Goal: Task Accomplishment & Management: Manage account settings

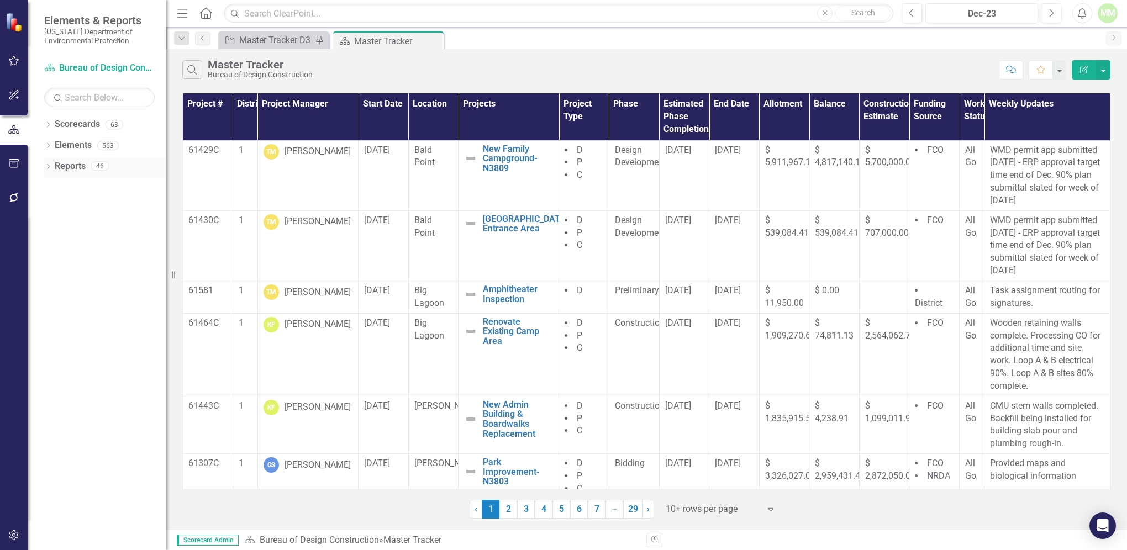
click at [64, 167] on link "Reports" at bounding box center [70, 166] width 31 height 13
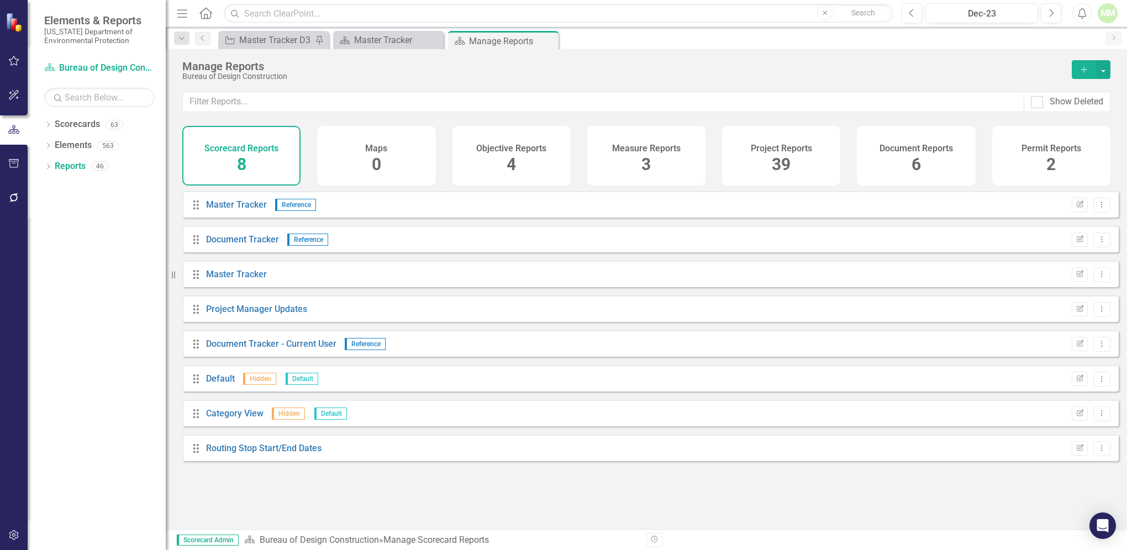
click at [764, 162] on div "Project Reports 39" at bounding box center [781, 156] width 118 height 60
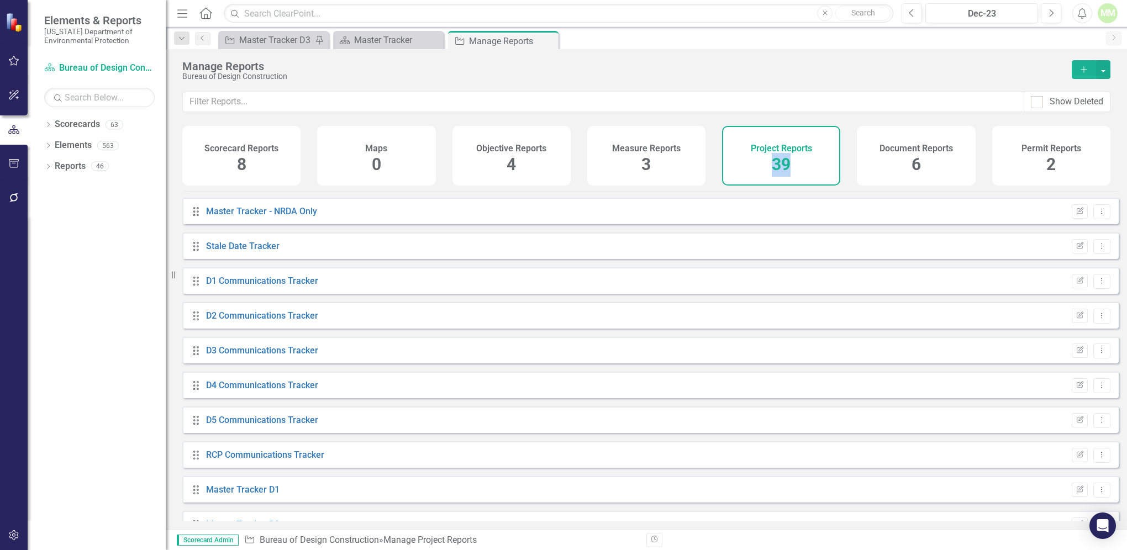
scroll to position [522, 0]
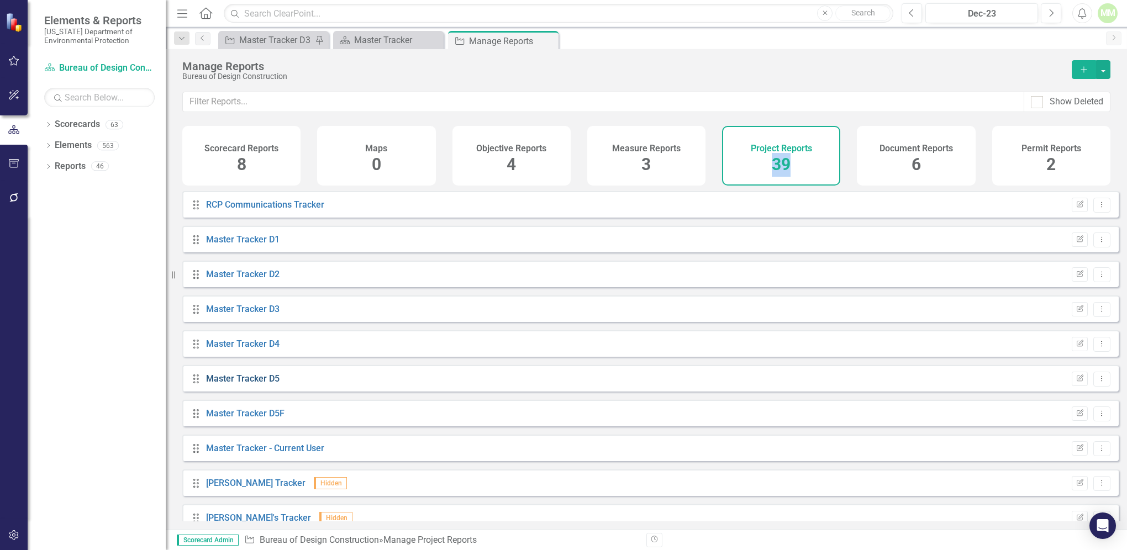
click at [239, 383] on link "Master Tracker D5" at bounding box center [242, 378] width 73 height 10
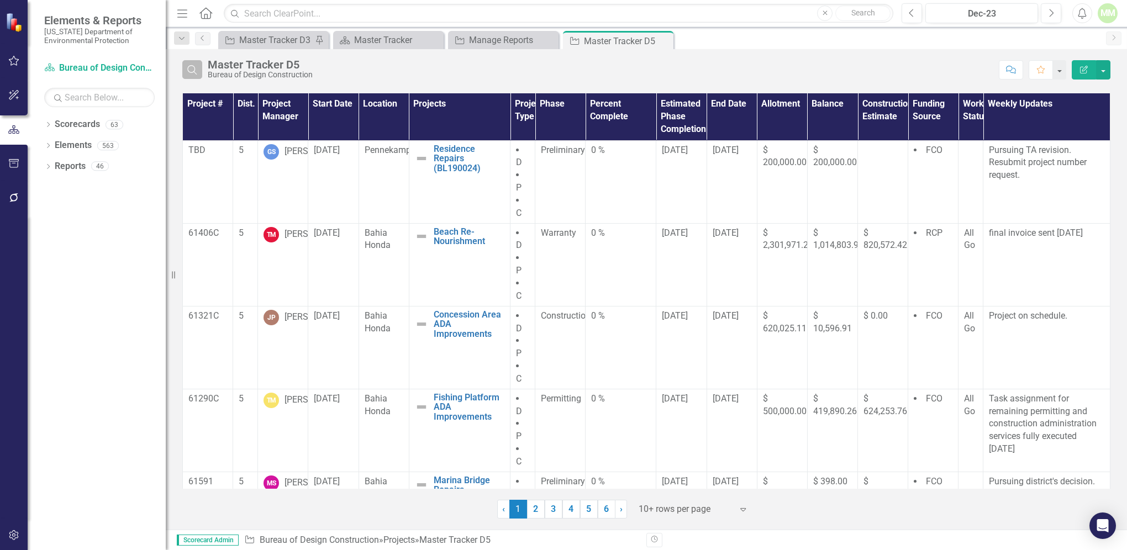
click at [193, 71] on icon "button" at bounding box center [191, 69] width 9 height 9
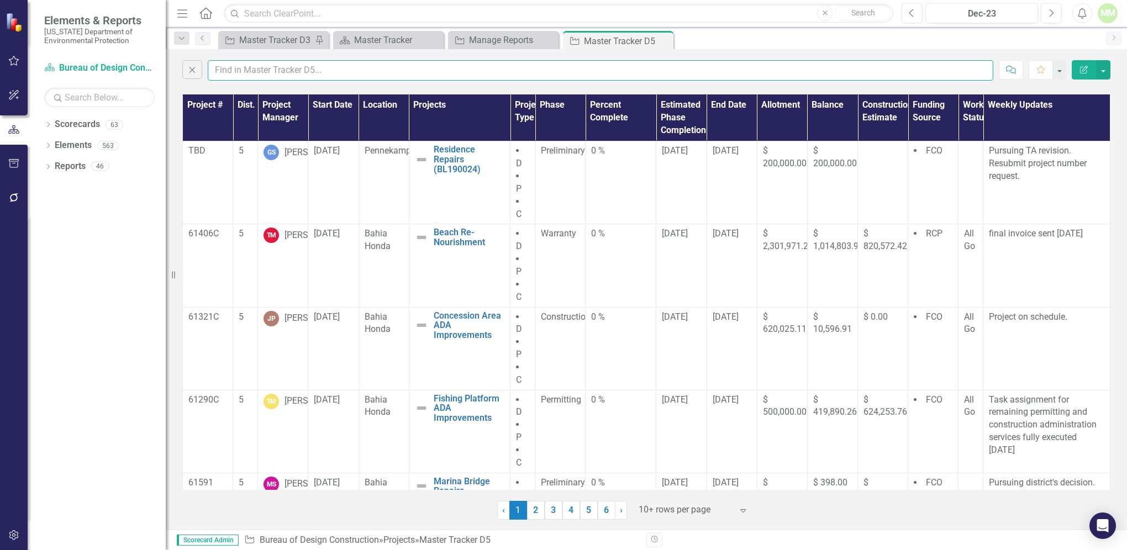
click at [234, 73] on input "text" at bounding box center [601, 70] width 786 height 20
click at [228, 71] on input "text" at bounding box center [601, 70] width 786 height 20
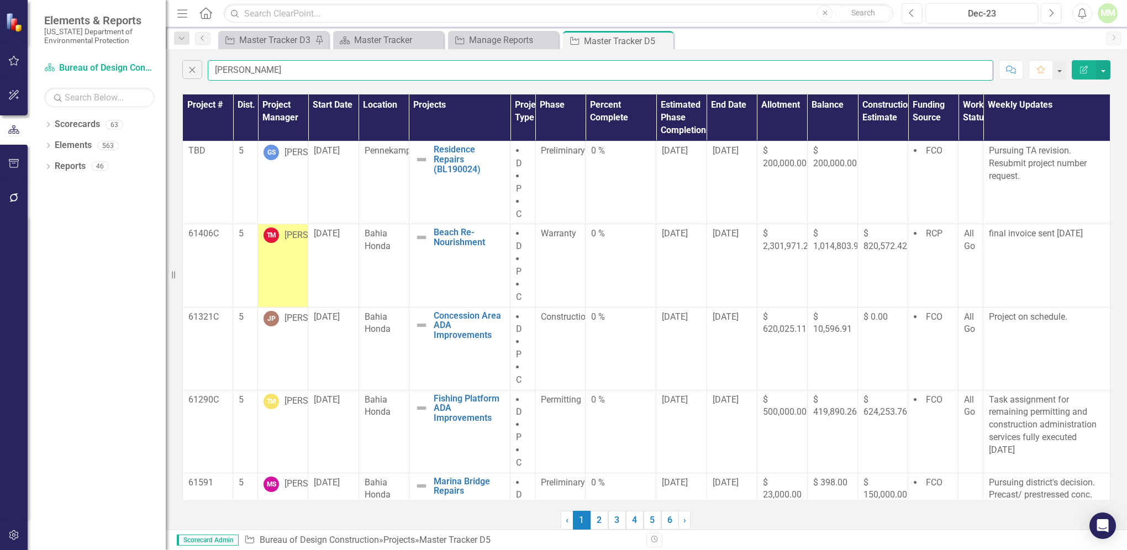
type input "[PERSON_NAME]"
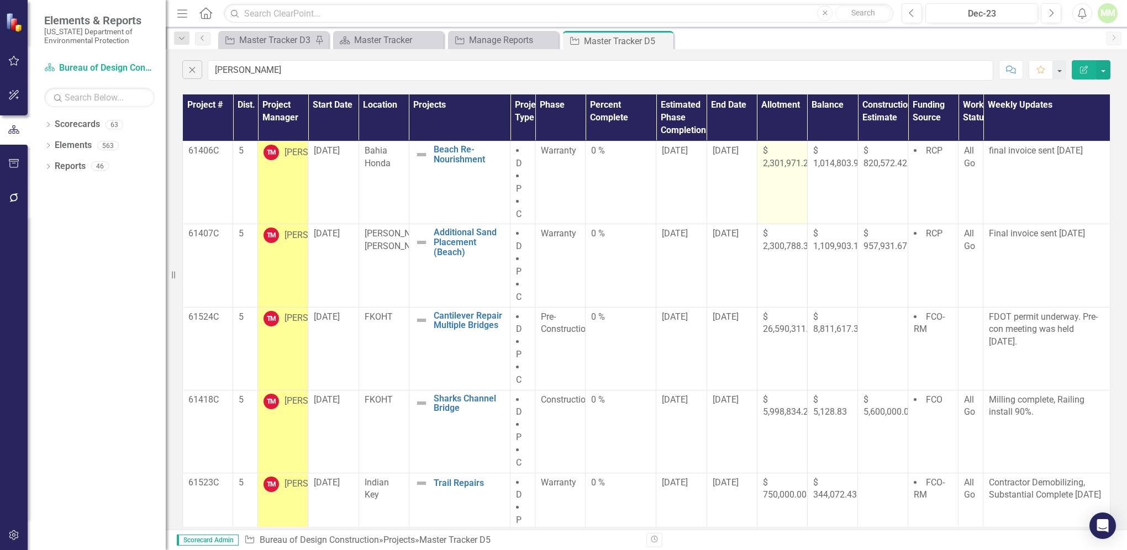
click at [771, 165] on span "$ 2,301,971.26" at bounding box center [788, 156] width 50 height 23
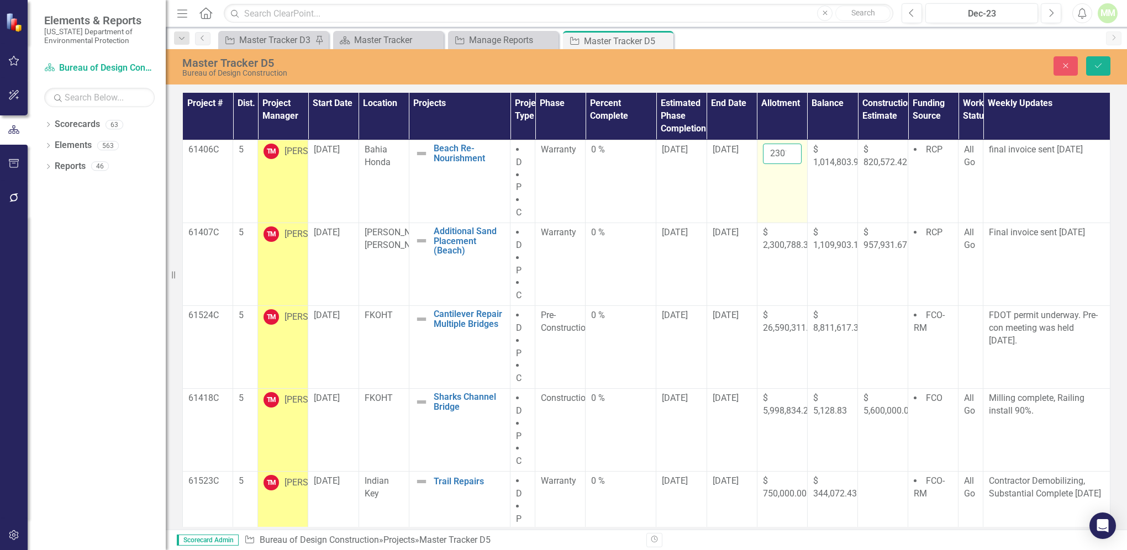
drag, startPoint x: 771, startPoint y: 165, endPoint x: 758, endPoint y: 149, distance: 21.2
click at [758, 149] on td "2301971.26" at bounding box center [782, 181] width 50 height 83
type input "1173714.94"
click at [1099, 66] on icon "Save" at bounding box center [1098, 66] width 10 height 8
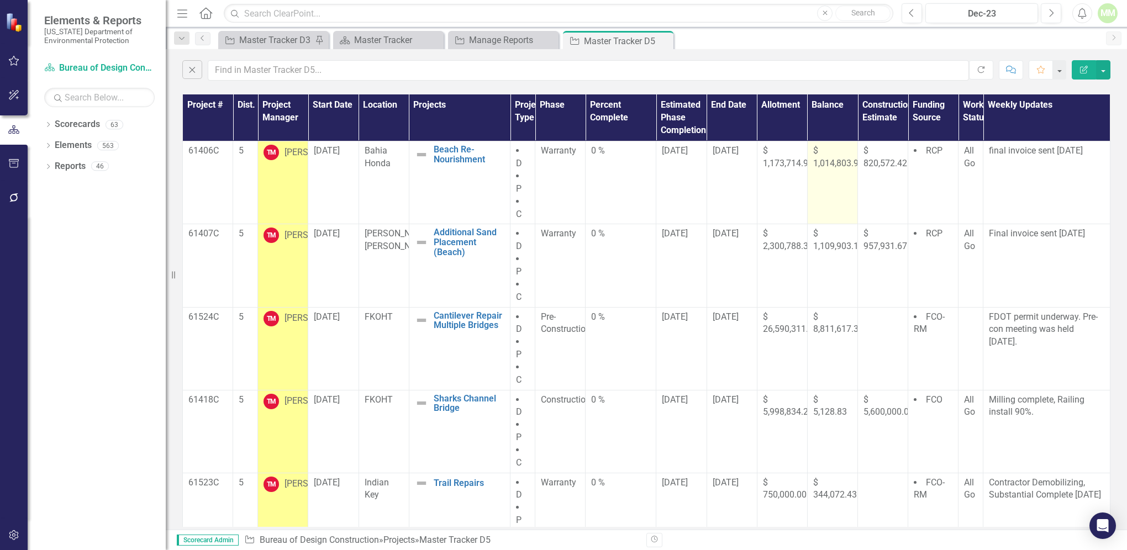
click at [820, 166] on span "$ 1,014,803.97" at bounding box center [838, 156] width 50 height 23
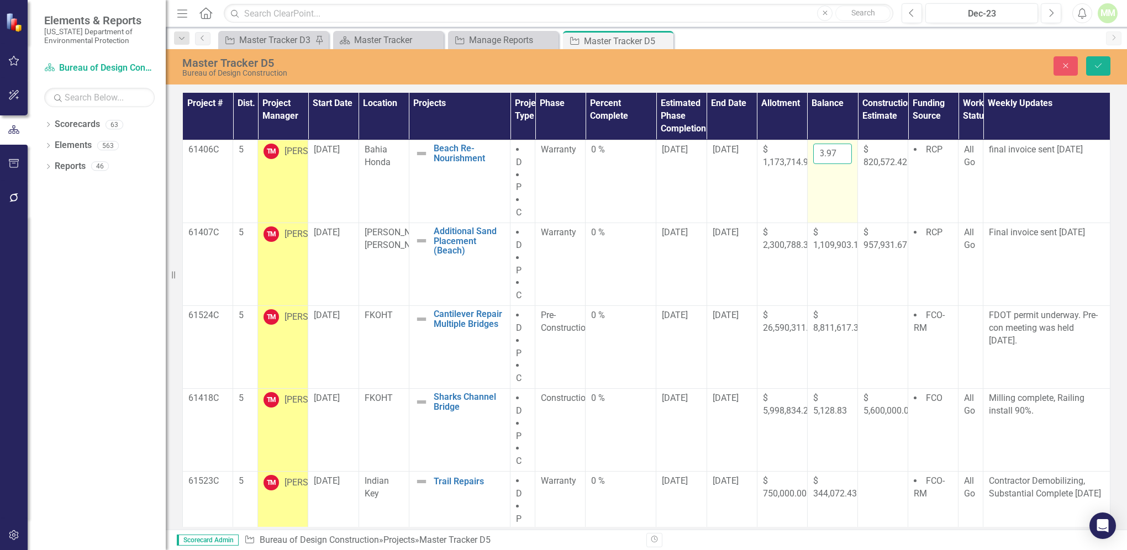
drag, startPoint x: 811, startPoint y: 152, endPoint x: 838, endPoint y: 155, distance: 26.6
click at [838, 155] on input "1014803.97" at bounding box center [832, 154] width 39 height 20
type input "0.00"
click at [1090, 66] on button "Save" at bounding box center [1098, 65] width 24 height 19
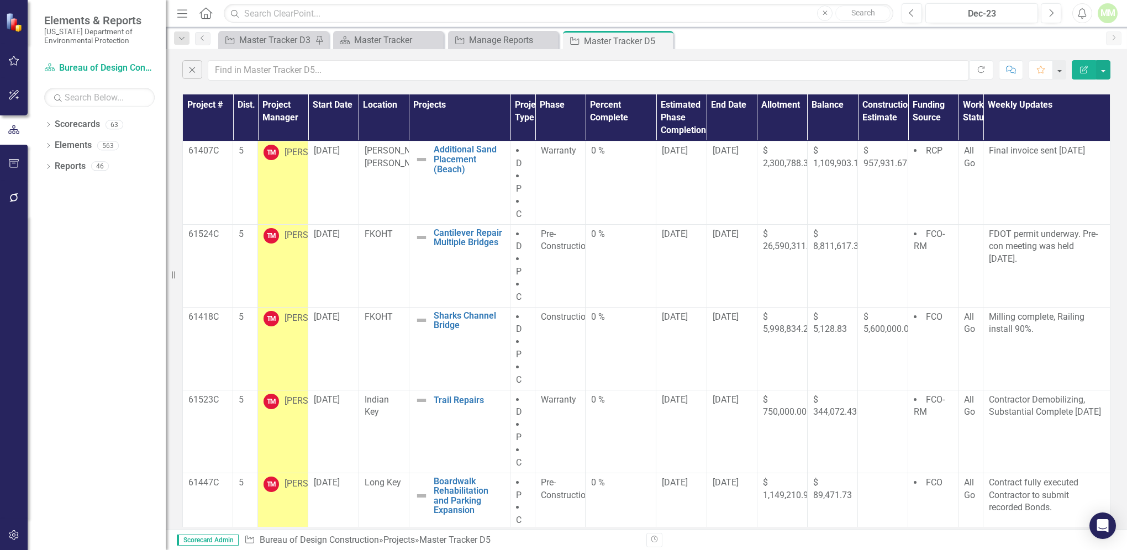
scroll to position [86, 0]
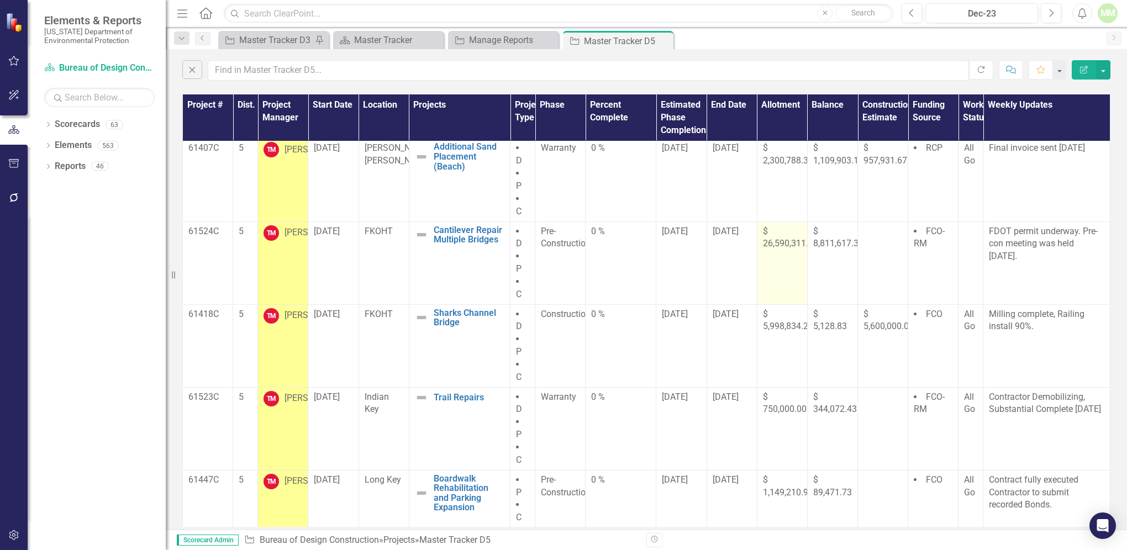
click at [763, 244] on span "$ 26,590,311.09" at bounding box center [790, 237] width 55 height 23
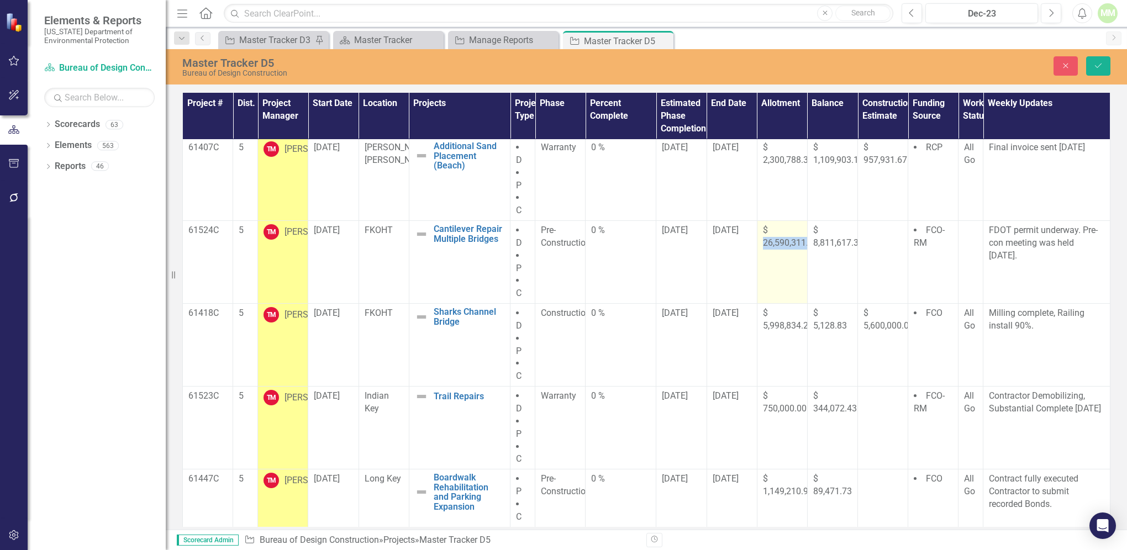
scroll to position [84, 0]
drag, startPoint x: 760, startPoint y: 244, endPoint x: 768, endPoint y: 236, distance: 10.6
click at [768, 236] on input "26590311.09" at bounding box center [782, 235] width 39 height 20
click at [770, 232] on input "26590311.09" at bounding box center [782, 235] width 39 height 20
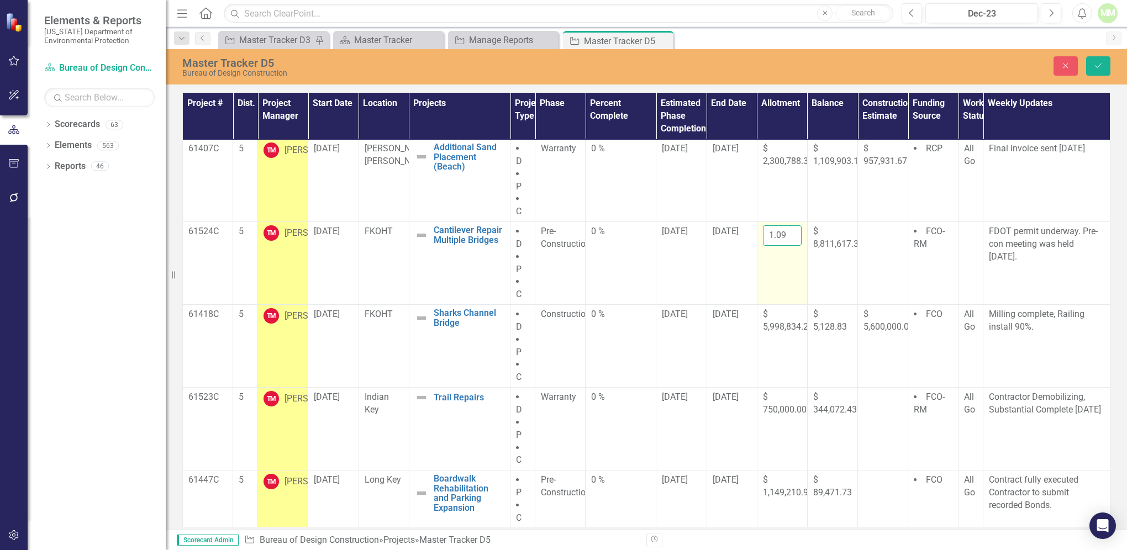
drag, startPoint x: 764, startPoint y: 233, endPoint x: 786, endPoint y: 237, distance: 23.0
click at [786, 237] on input "26590311.09" at bounding box center [782, 235] width 39 height 20
type input "26384655.46"
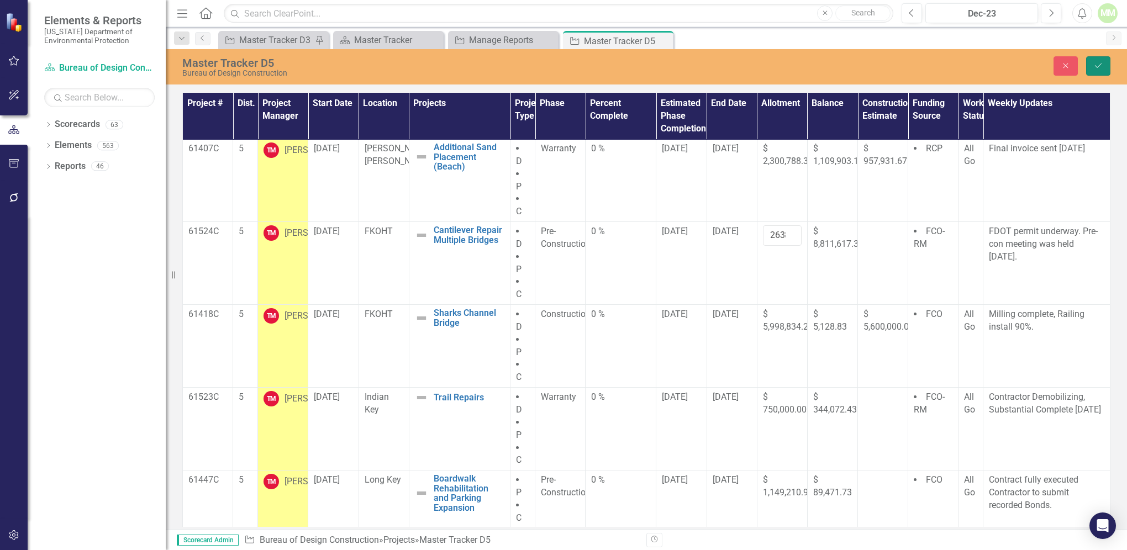
click at [1096, 60] on button "Save" at bounding box center [1098, 65] width 24 height 19
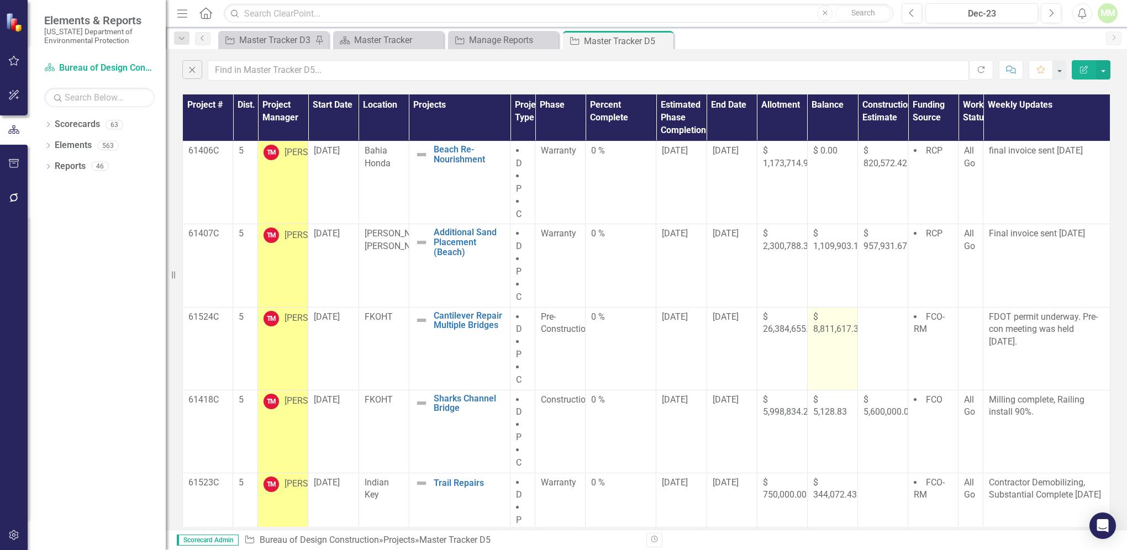
click at [813, 329] on span "$ 8,811,617.31" at bounding box center [838, 323] width 50 height 23
click at [813, 328] on span "$ 8,811,617.31" at bounding box center [838, 323] width 50 height 23
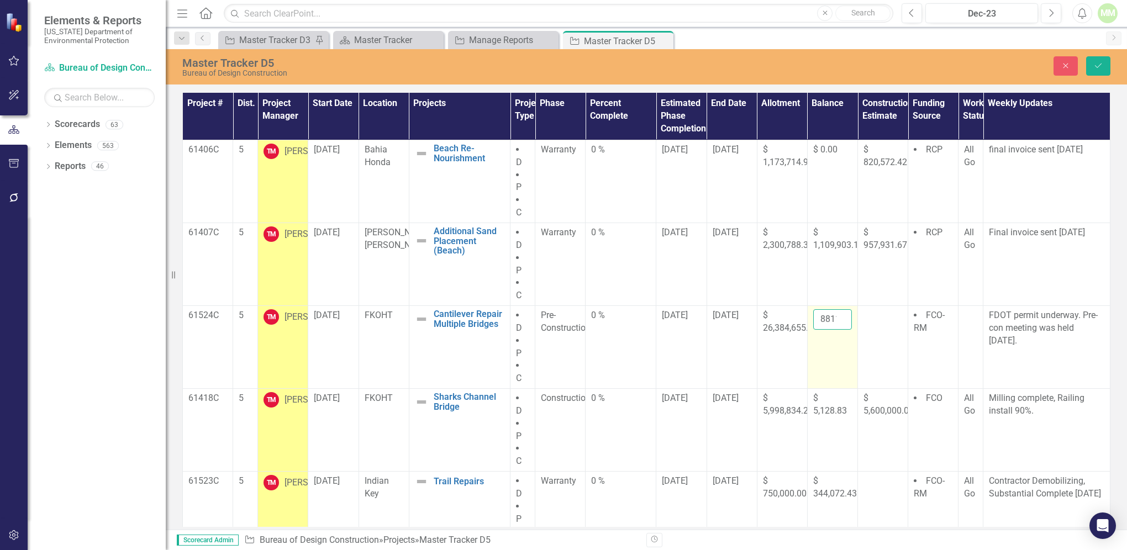
drag, startPoint x: 808, startPoint y: 328, endPoint x: 812, endPoint y: 319, distance: 10.2
click at [813, 319] on input "8811617.31" at bounding box center [832, 319] width 39 height 20
drag, startPoint x: 812, startPoint y: 319, endPoint x: 831, endPoint y: 317, distance: 19.5
click at [831, 317] on input "8811617.31" at bounding box center [832, 319] width 39 height 20
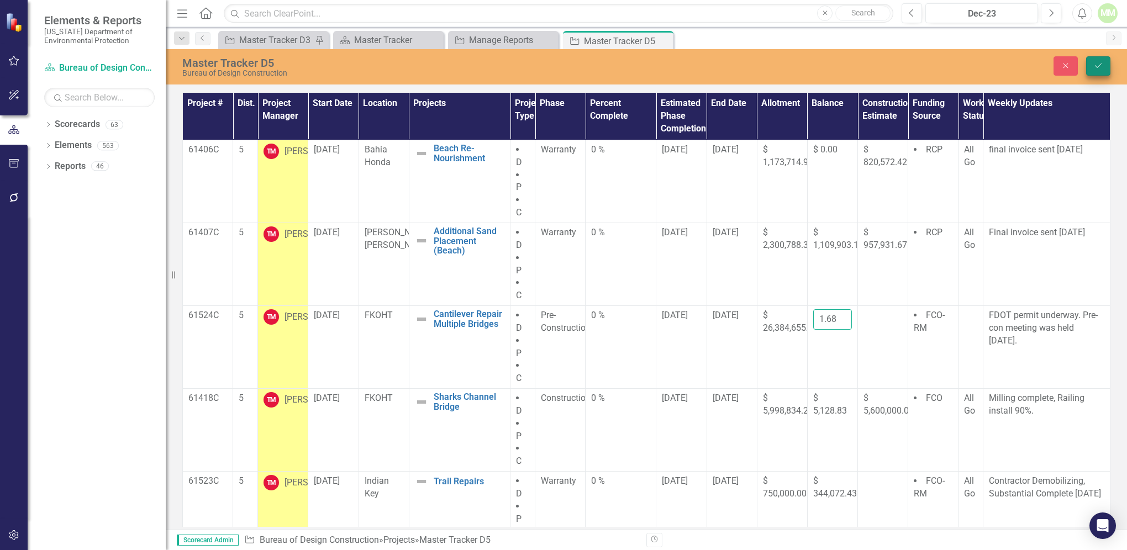
type input "8605961.68"
click at [1093, 67] on button "Save" at bounding box center [1098, 65] width 24 height 19
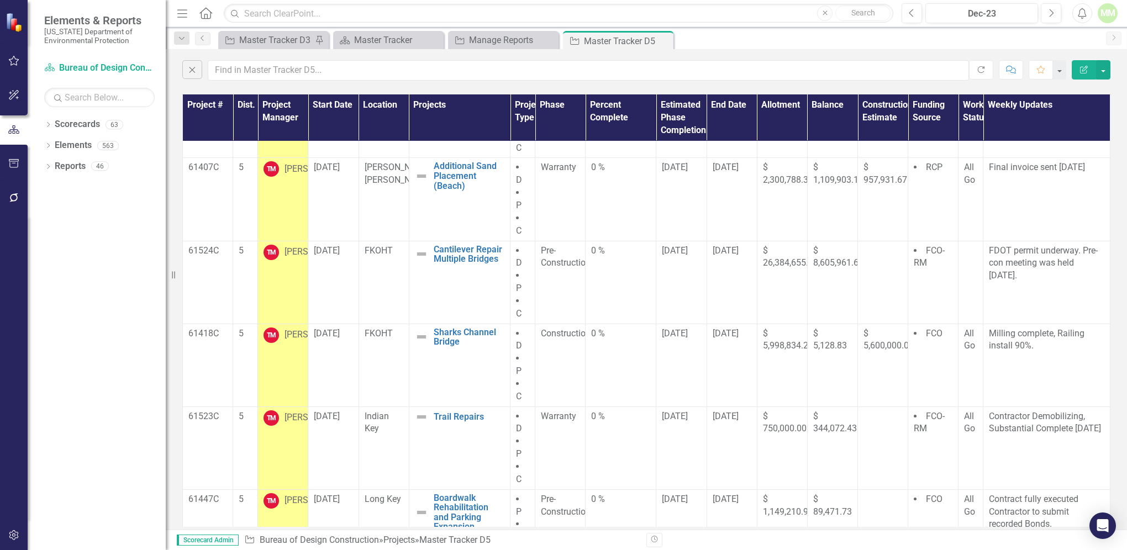
scroll to position [86, 0]
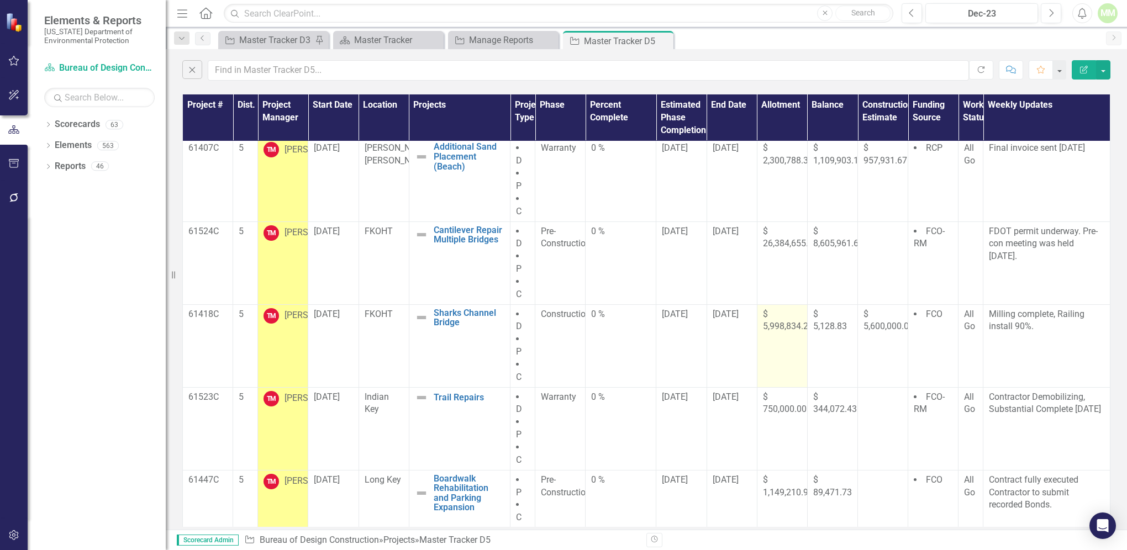
click at [757, 325] on td "$ 5,998,834.24" at bounding box center [782, 345] width 50 height 83
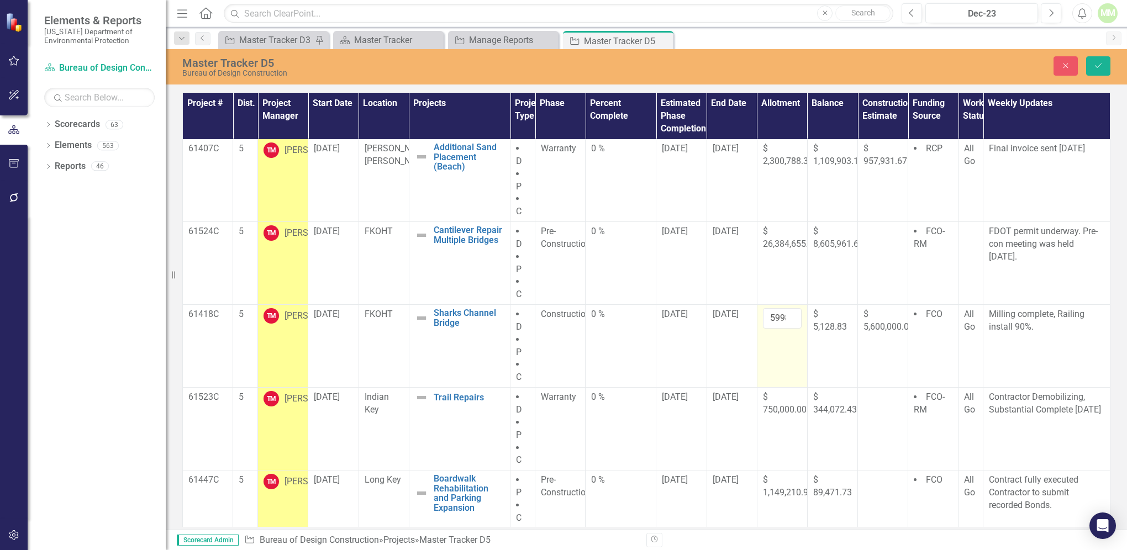
drag, startPoint x: 756, startPoint y: 325, endPoint x: 756, endPoint y: 312, distance: 13.3
click at [757, 311] on td "5998834.24" at bounding box center [782, 346] width 50 height 83
drag, startPoint x: 762, startPoint y: 315, endPoint x: 787, endPoint y: 314, distance: 24.9
click at [787, 314] on input "5998834.24" at bounding box center [782, 318] width 39 height 20
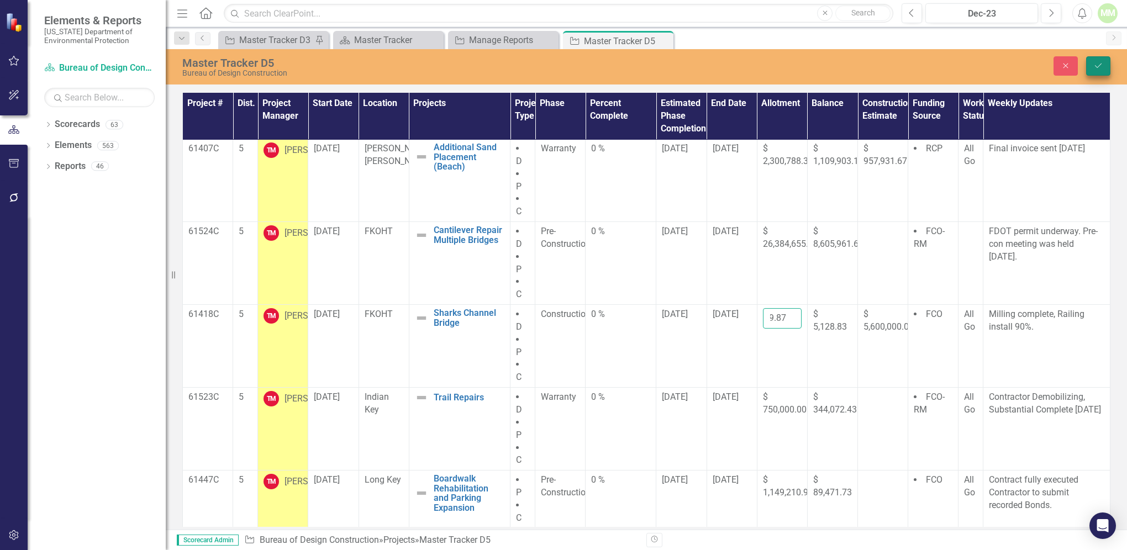
type input "6204489.87"
click at [1095, 69] on icon "Save" at bounding box center [1098, 66] width 10 height 8
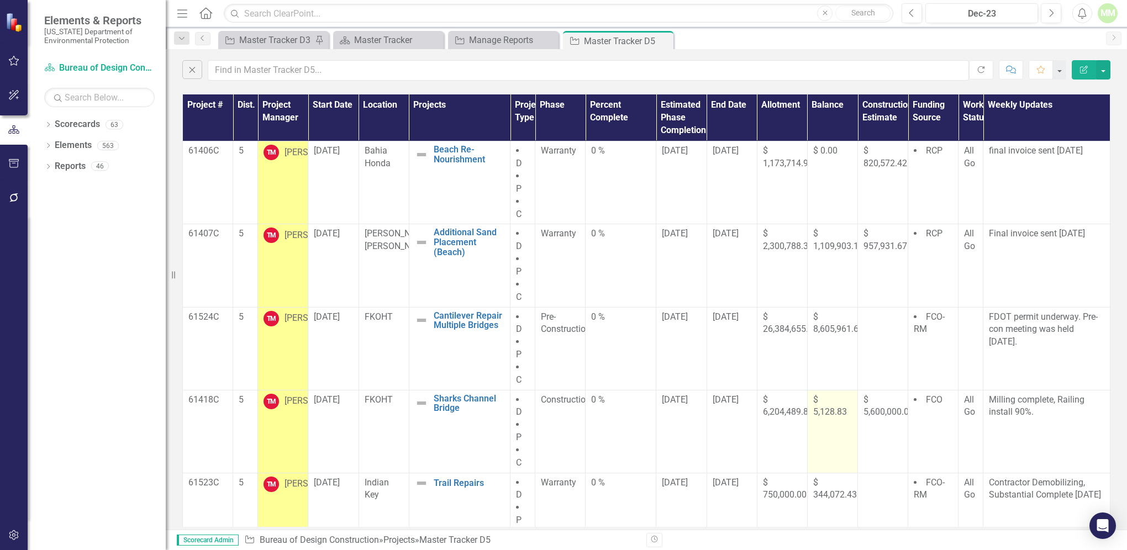
click at [807, 409] on td "$ 5,128.83" at bounding box center [832, 431] width 50 height 83
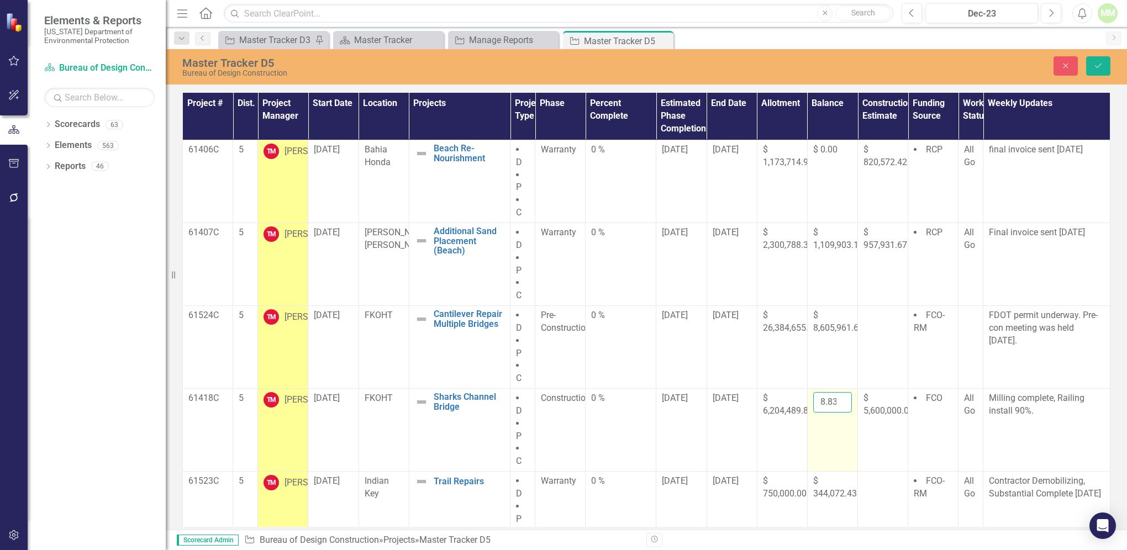
scroll to position [0, 16]
drag, startPoint x: 815, startPoint y: 400, endPoint x: 838, endPoint y: 400, distance: 22.7
click at [838, 400] on input "5128.83" at bounding box center [832, 402] width 39 height 20
type input "210784.46"
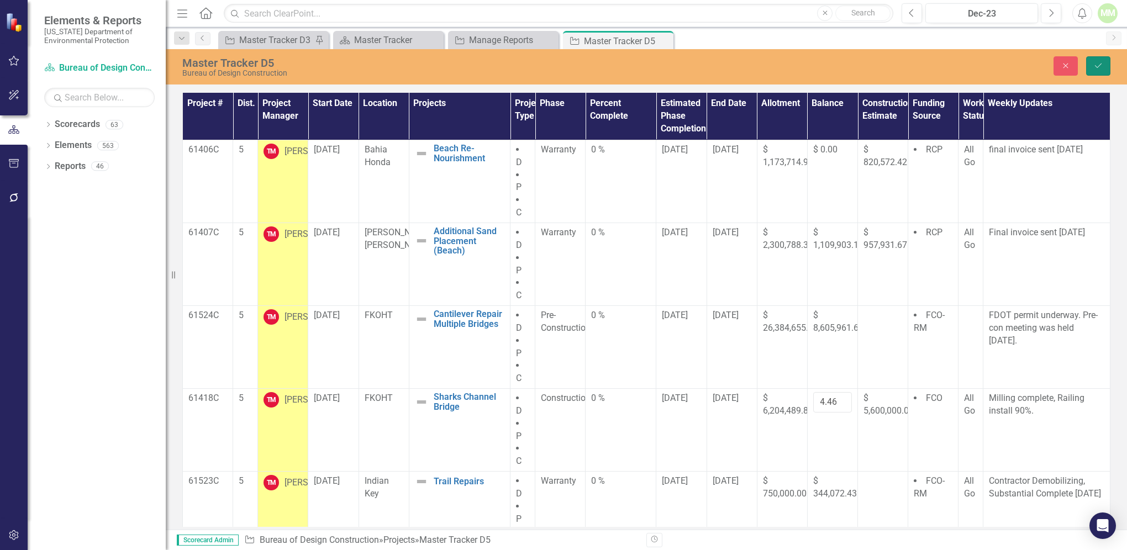
click at [1097, 66] on icon "Save" at bounding box center [1098, 66] width 10 height 8
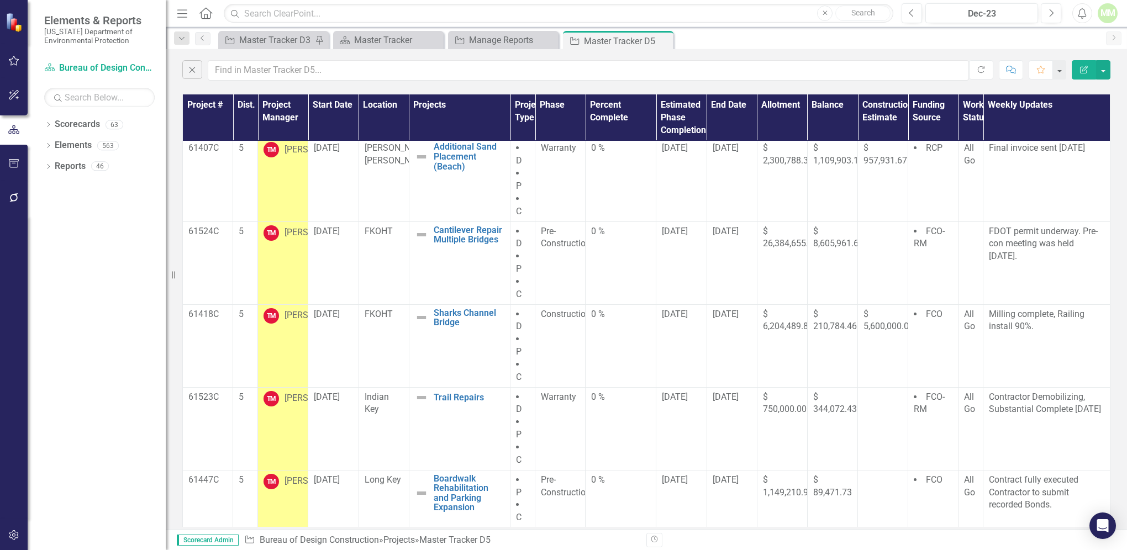
scroll to position [0, 0]
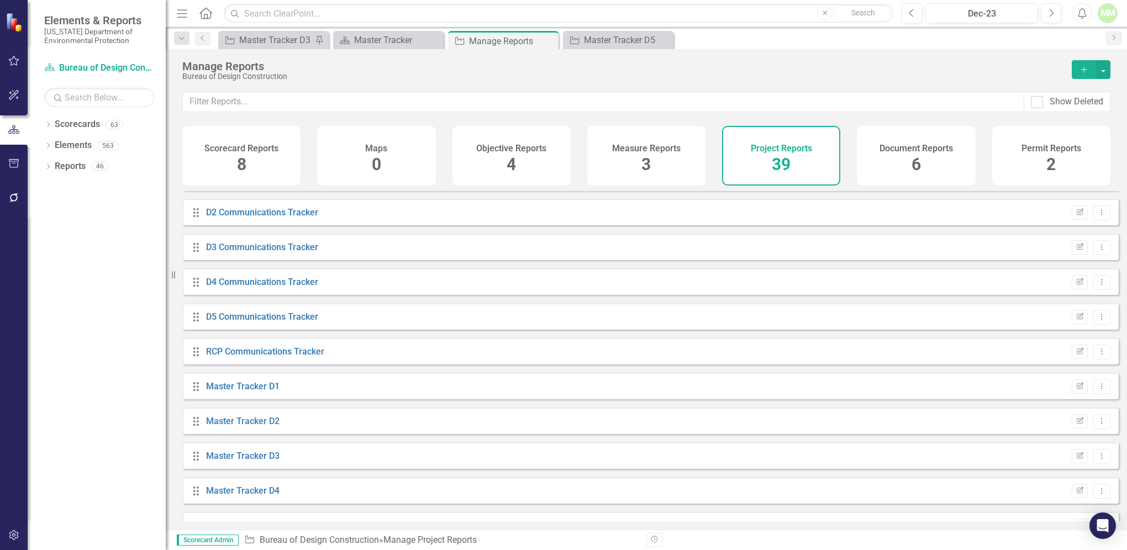
scroll to position [385, 0]
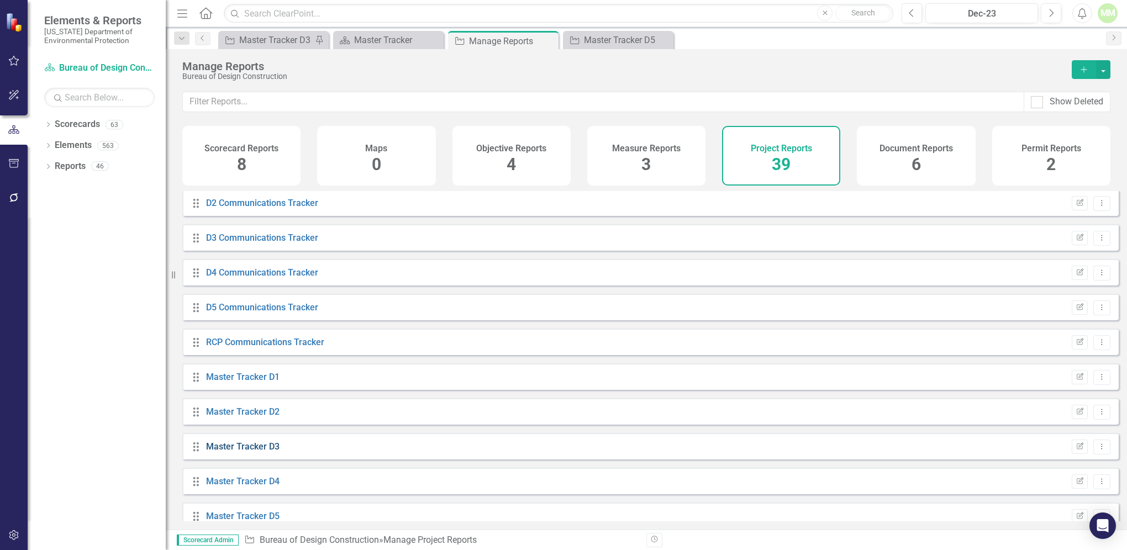
click at [213, 452] on link "Master Tracker D3" at bounding box center [242, 446] width 73 height 10
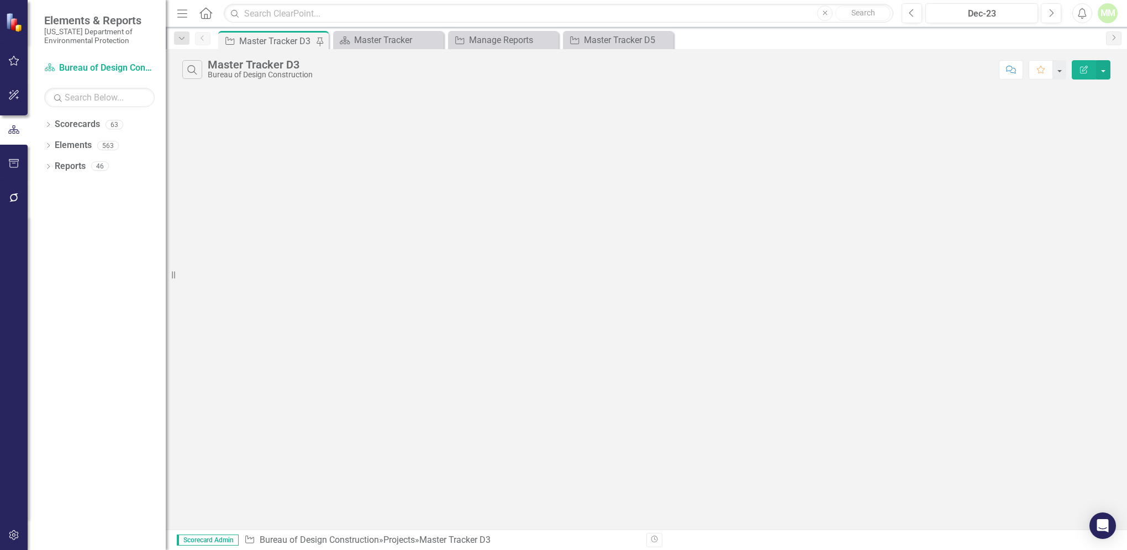
click at [213, 456] on div "Search Master Tracker D3 Bureau of Design Construction Comment Favorite Edit Re…" at bounding box center [646, 289] width 961 height 481
click at [194, 72] on icon "button" at bounding box center [191, 69] width 9 height 9
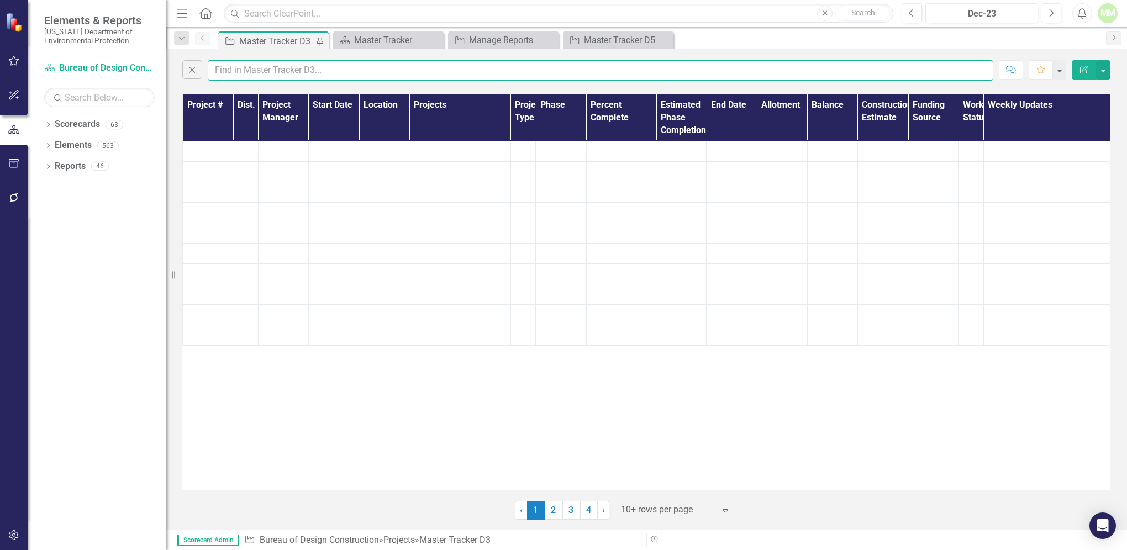
click at [234, 71] on input "text" at bounding box center [601, 70] width 786 height 20
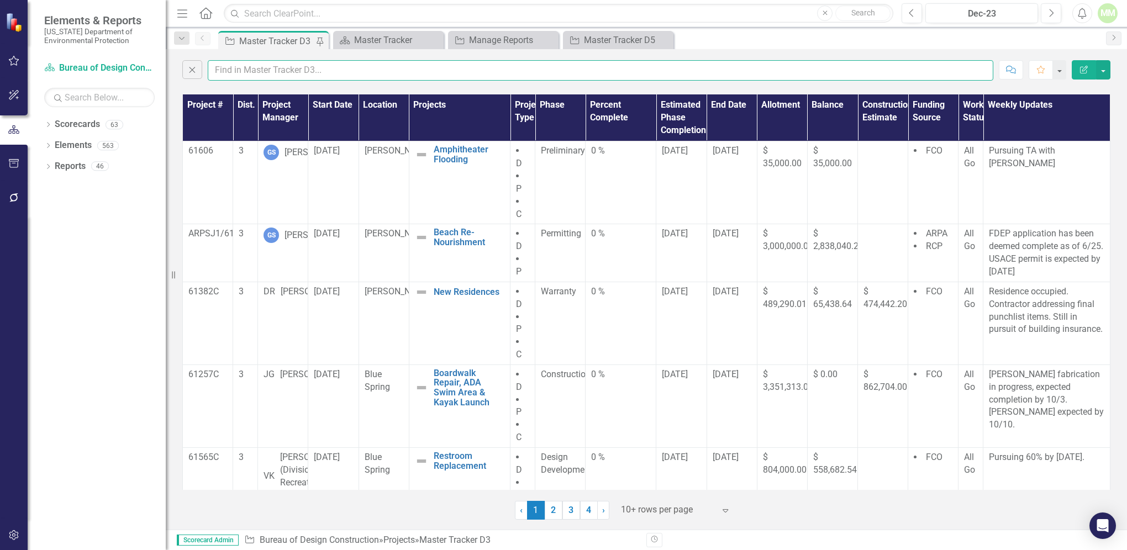
type input "Dom R"
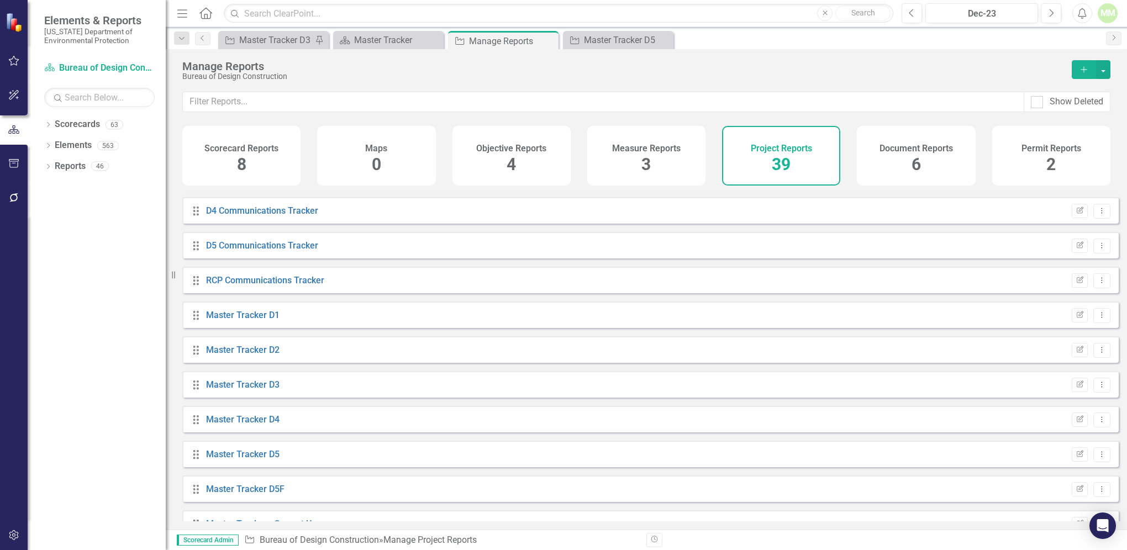
scroll to position [471, 0]
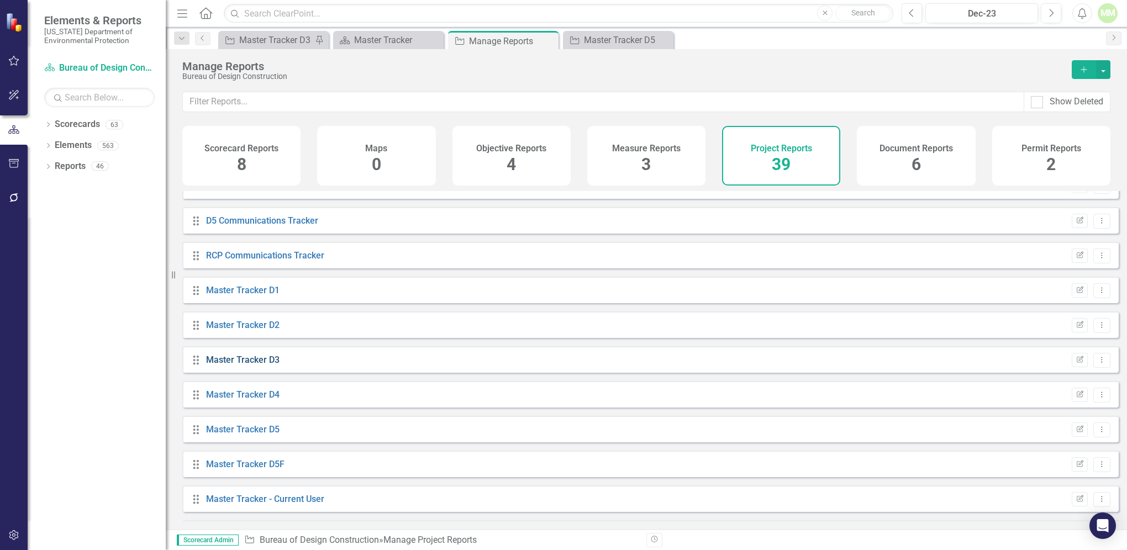
click at [215, 365] on link "Master Tracker D3" at bounding box center [242, 360] width 73 height 10
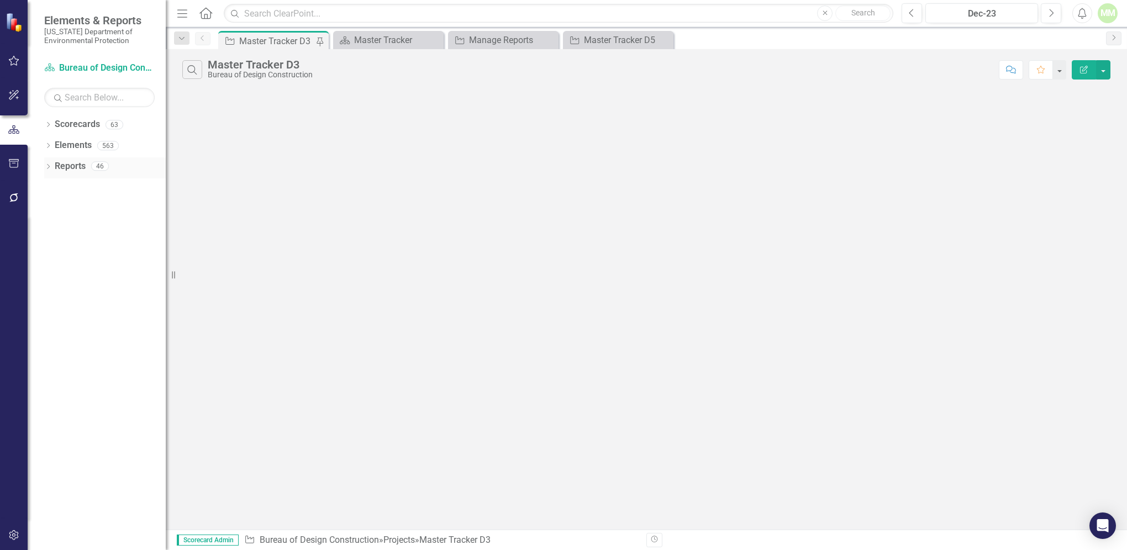
click at [73, 168] on link "Reports" at bounding box center [70, 166] width 31 height 13
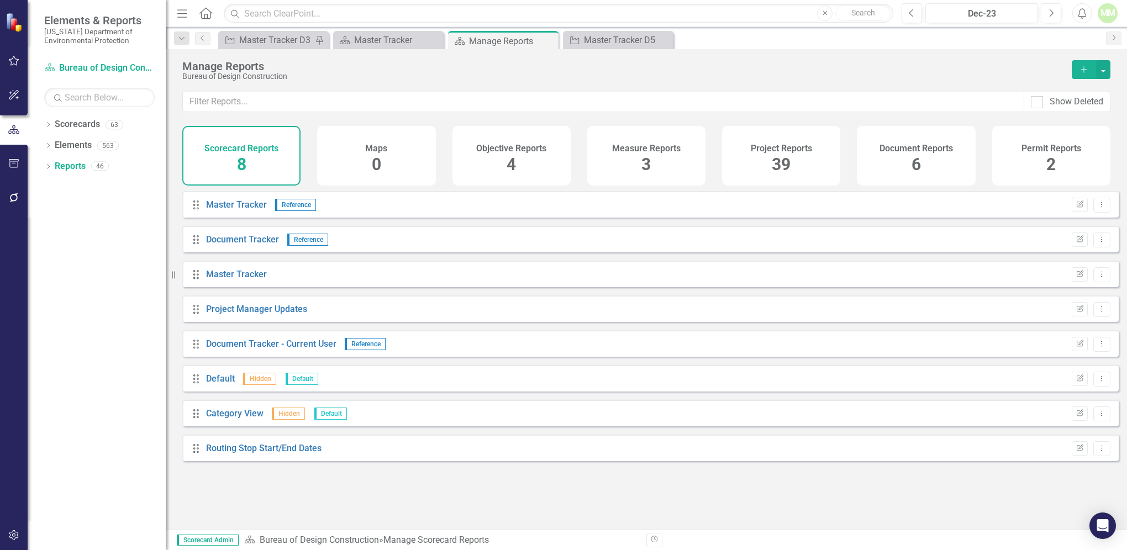
click at [773, 160] on span "39" at bounding box center [781, 164] width 19 height 19
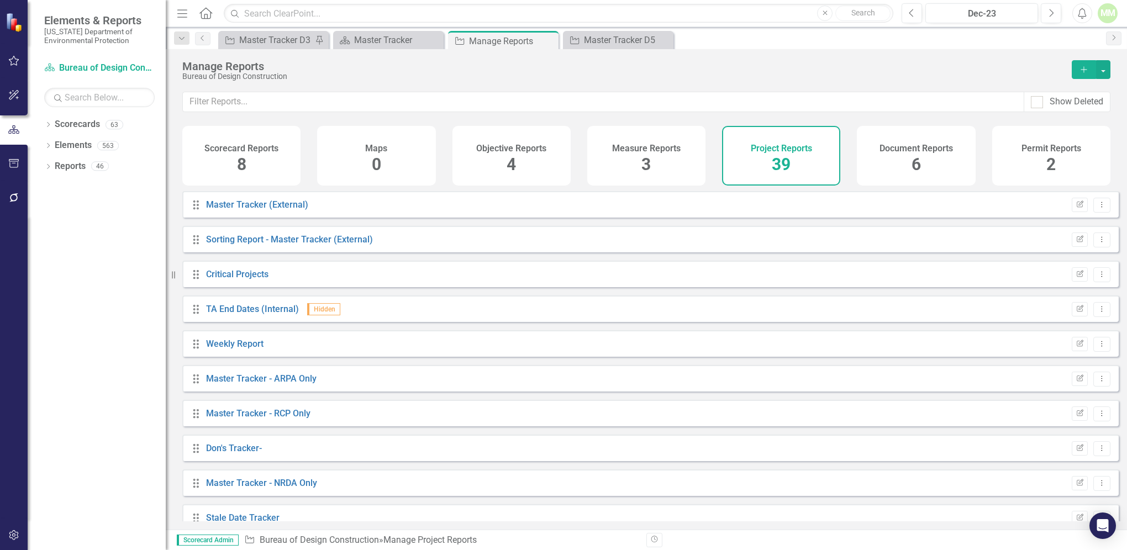
drag, startPoint x: 773, startPoint y: 160, endPoint x: 758, endPoint y: 150, distance: 18.1
click at [758, 150] on h4 "Project Reports" at bounding box center [781, 149] width 61 height 10
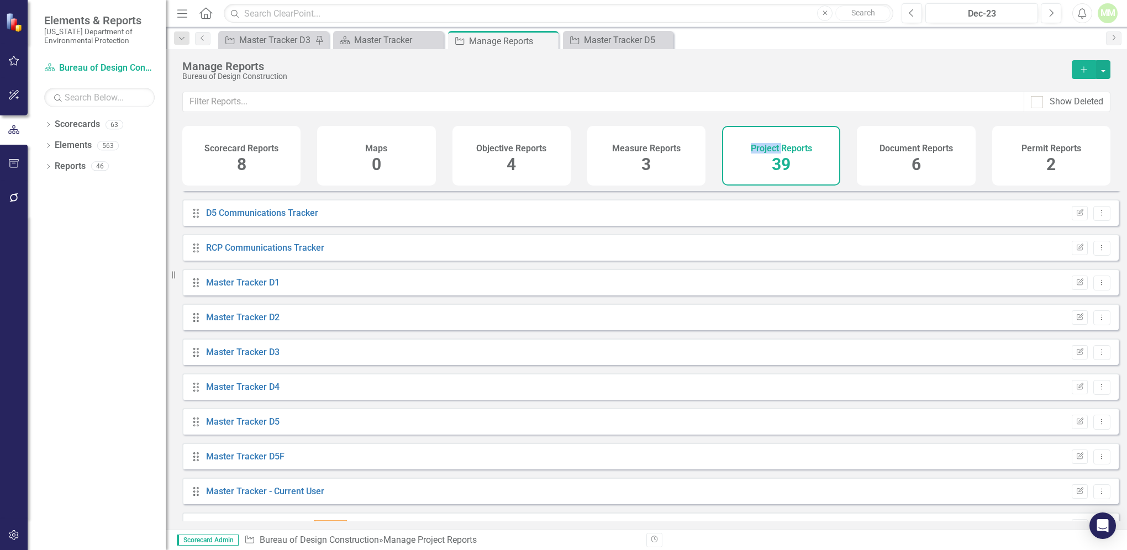
scroll to position [480, 0]
click at [243, 356] on link "Master Tracker D3" at bounding box center [242, 351] width 73 height 10
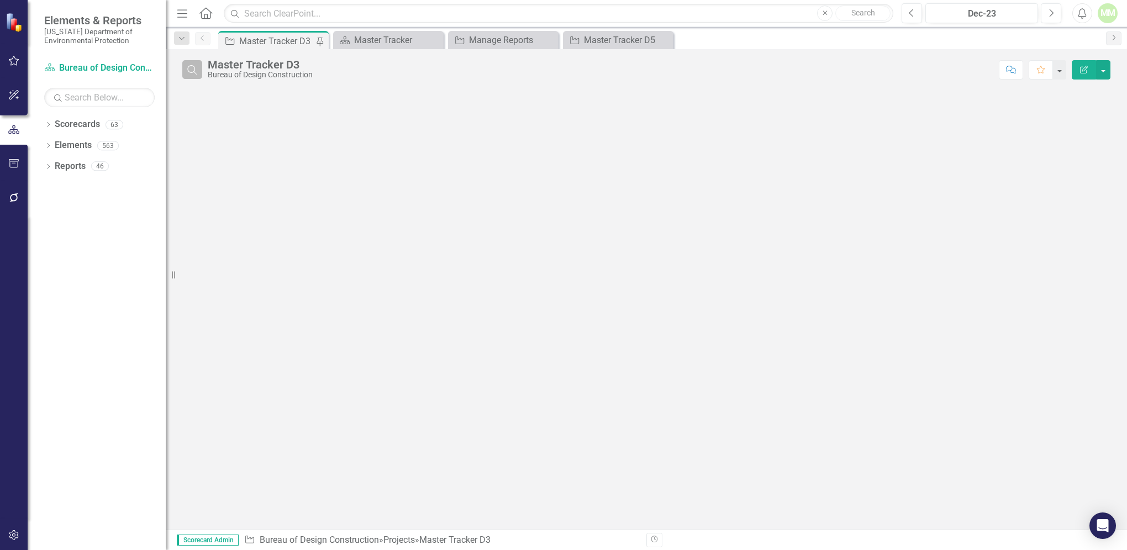
click at [197, 75] on button "Search" at bounding box center [192, 69] width 20 height 19
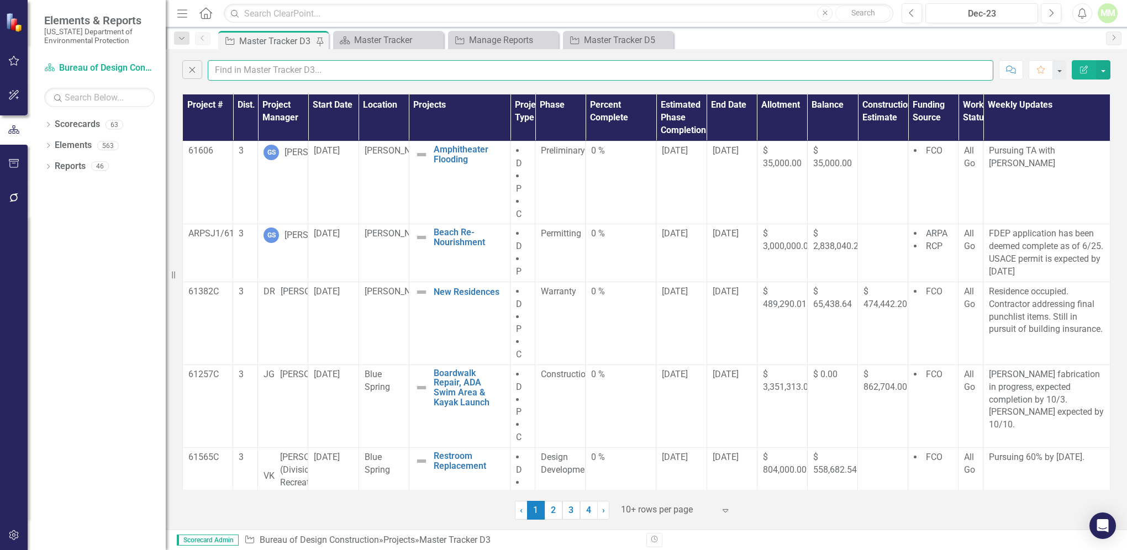
click at [239, 72] on input "text" at bounding box center [601, 70] width 786 height 20
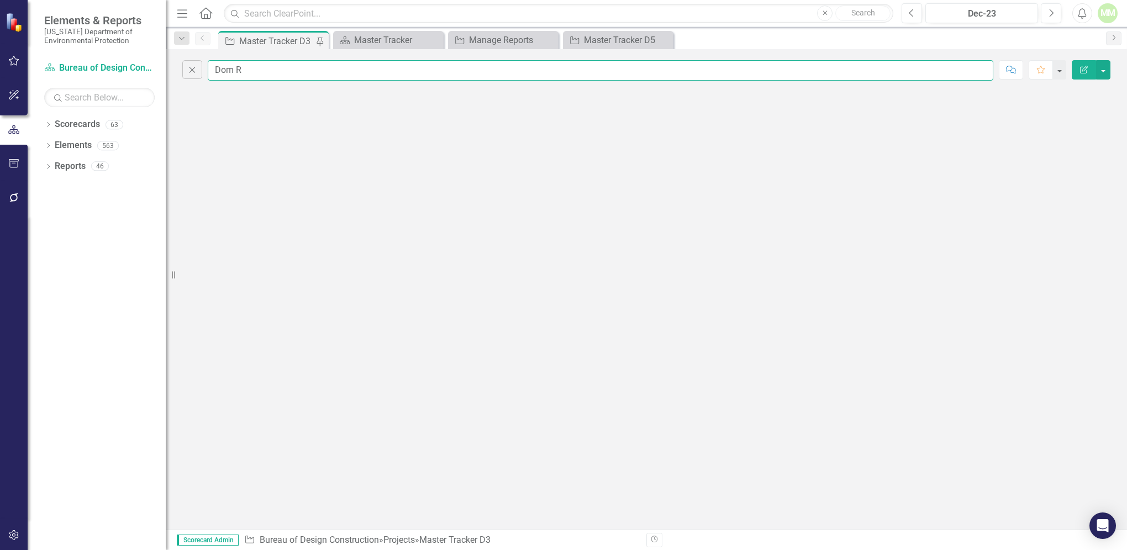
click at [253, 74] on input "Dom R" at bounding box center [601, 70] width 786 height 20
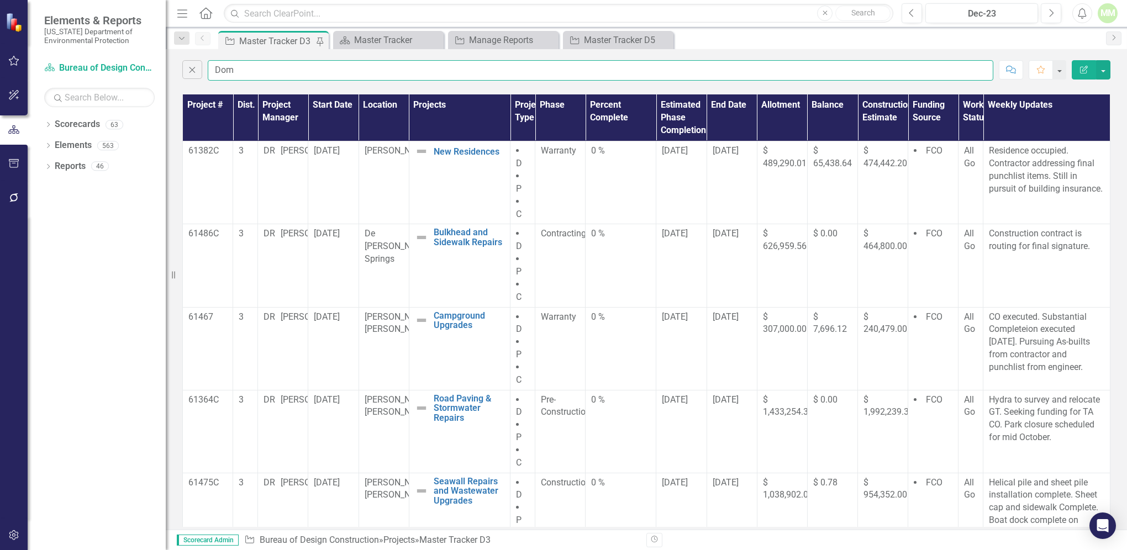
type input "Dom"
click at [115, 236] on div "Dropdown Scorecards 63 Dropdown [US_STATE] Department of Environmental Protecti…" at bounding box center [97, 332] width 138 height 435
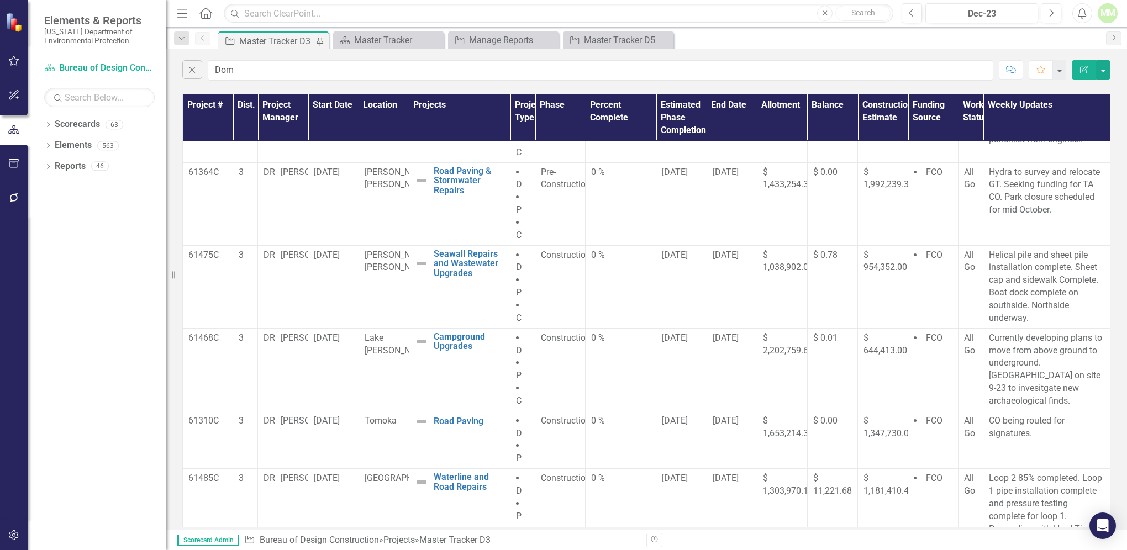
scroll to position [229, 0]
click at [764, 183] on span "$ 1,433,254.34" at bounding box center [788, 177] width 50 height 23
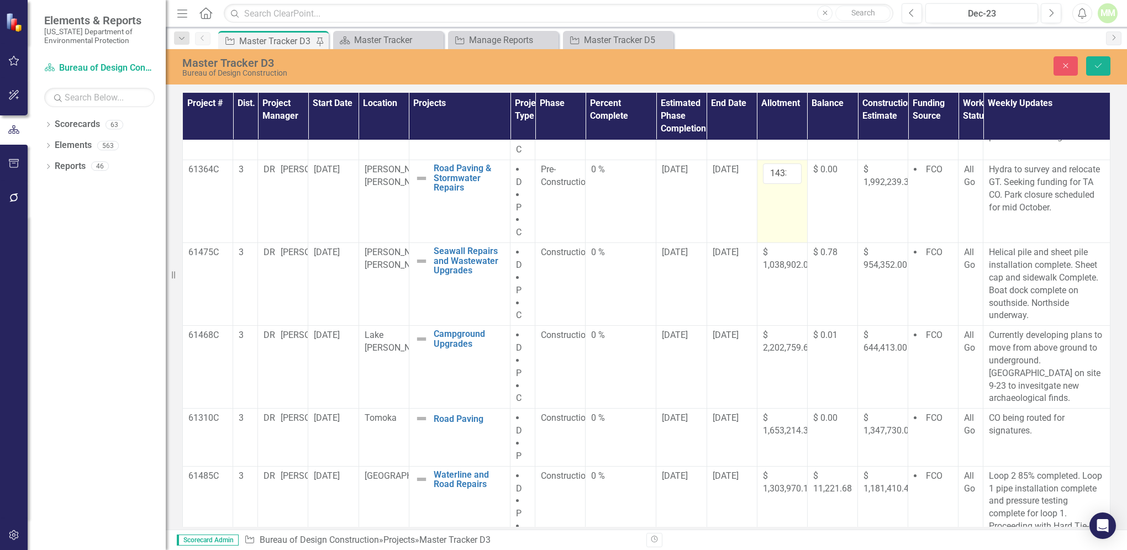
drag, startPoint x: 764, startPoint y: 183, endPoint x: 761, endPoint y: 162, distance: 21.1
click at [761, 162] on td "1433254.34" at bounding box center [782, 201] width 50 height 83
drag, startPoint x: 763, startPoint y: 172, endPoint x: 786, endPoint y: 169, distance: 22.8
click at [786, 169] on input "1433254.34" at bounding box center [782, 174] width 39 height 20
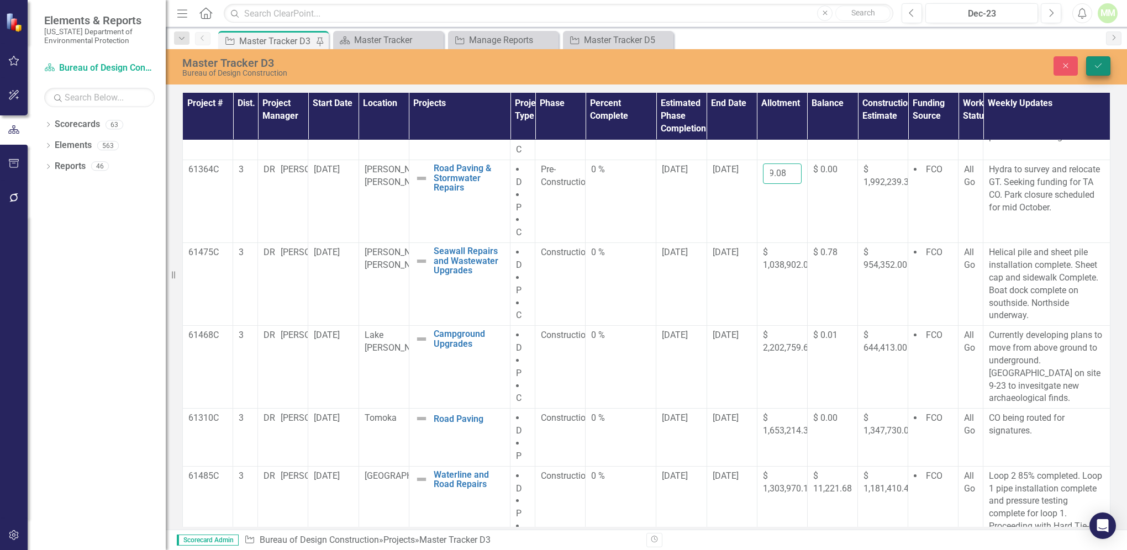
type input "1512219.08"
click at [1097, 59] on button "Save" at bounding box center [1098, 65] width 24 height 19
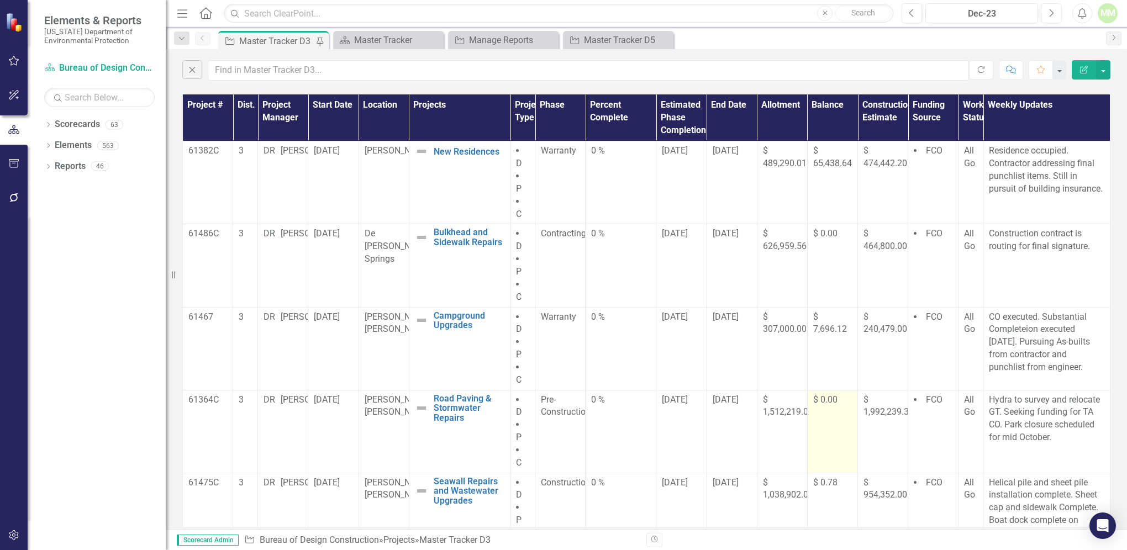
click at [815, 396] on span "$ 0.00" at bounding box center [825, 399] width 24 height 10
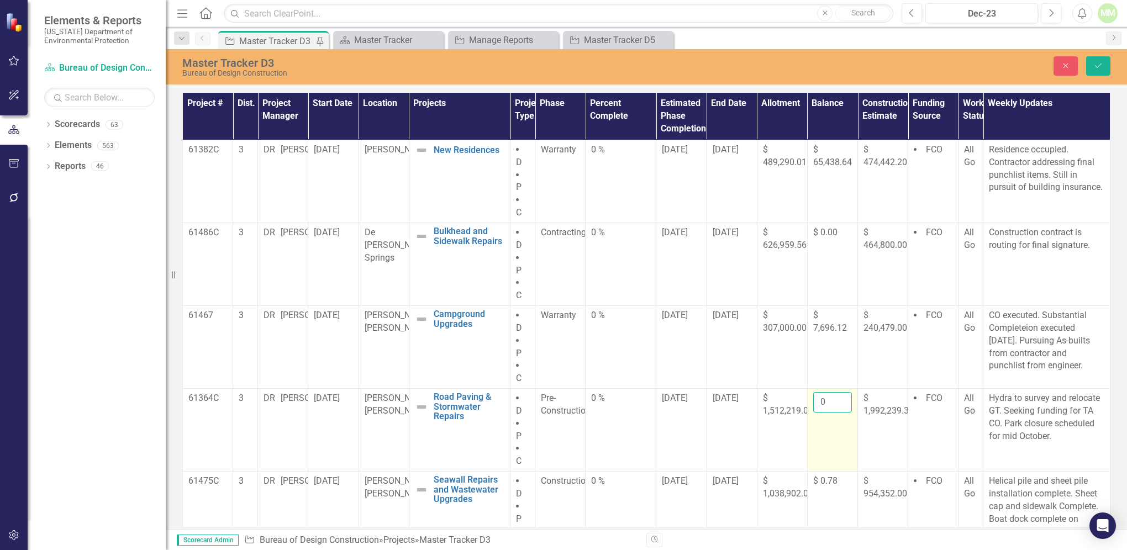
drag, startPoint x: 815, startPoint y: 396, endPoint x: 815, endPoint y: 402, distance: 6.6
click at [815, 402] on input "0" at bounding box center [832, 402] width 39 height 20
drag, startPoint x: 815, startPoint y: 402, endPoint x: 824, endPoint y: 398, distance: 9.9
click at [824, 398] on input "0" at bounding box center [832, 402] width 39 height 20
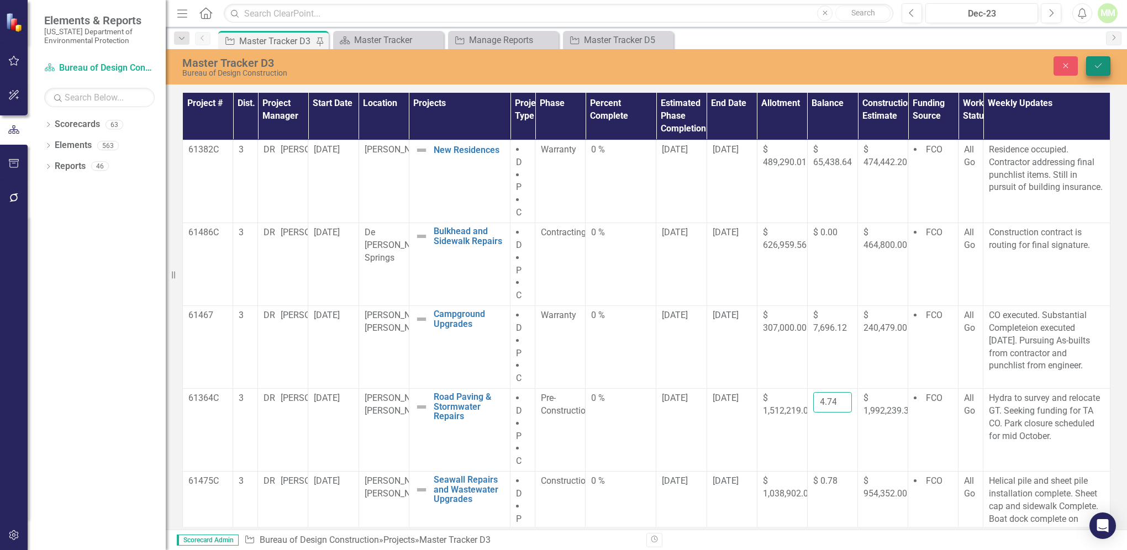
type input "78964.74"
click at [1090, 64] on button "Save" at bounding box center [1098, 65] width 24 height 19
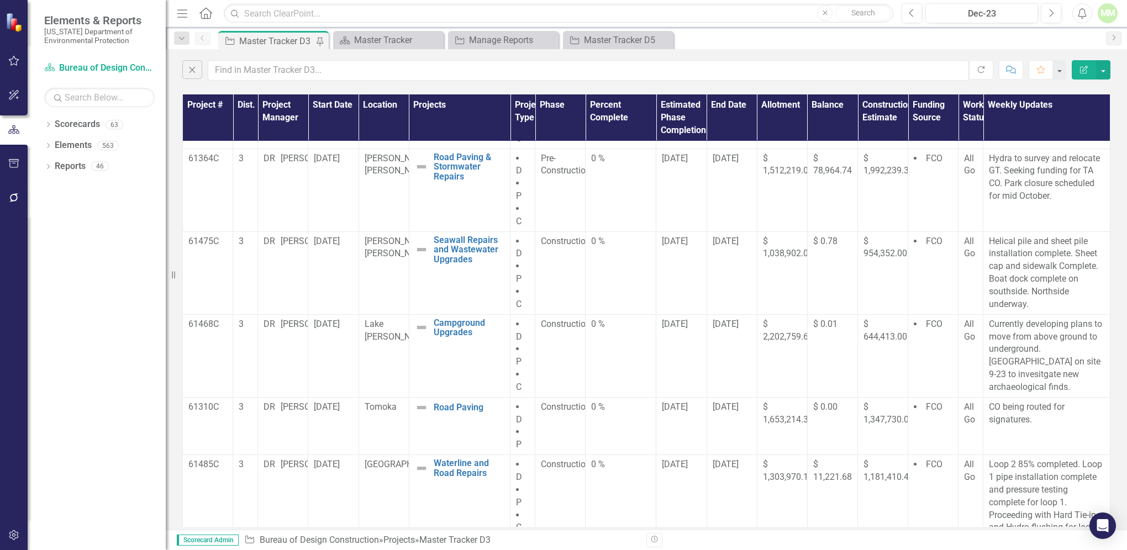
scroll to position [264, 0]
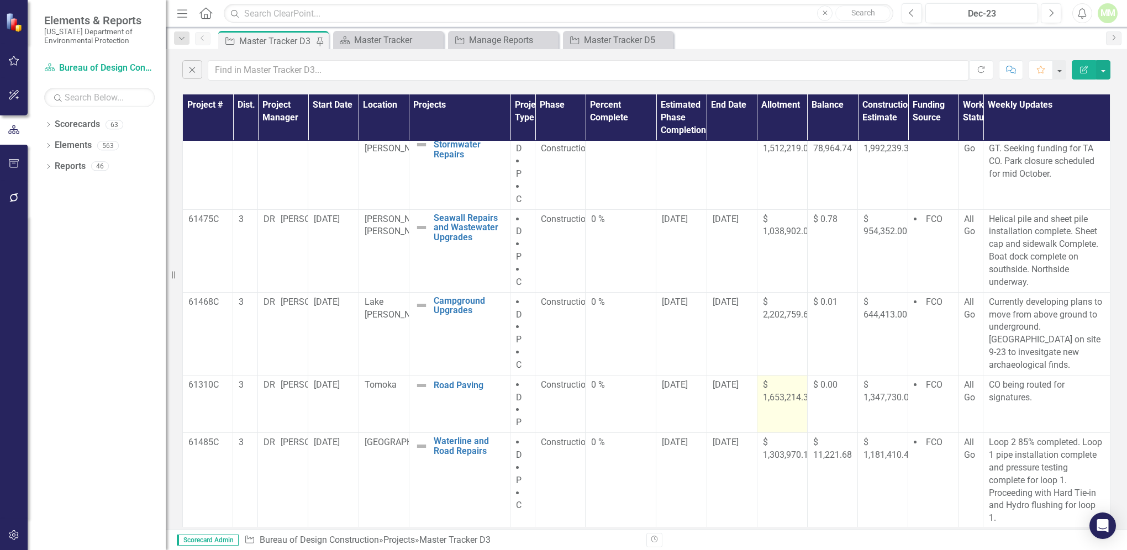
click at [763, 399] on span "$ 1,653,214.35" at bounding box center [788, 391] width 50 height 23
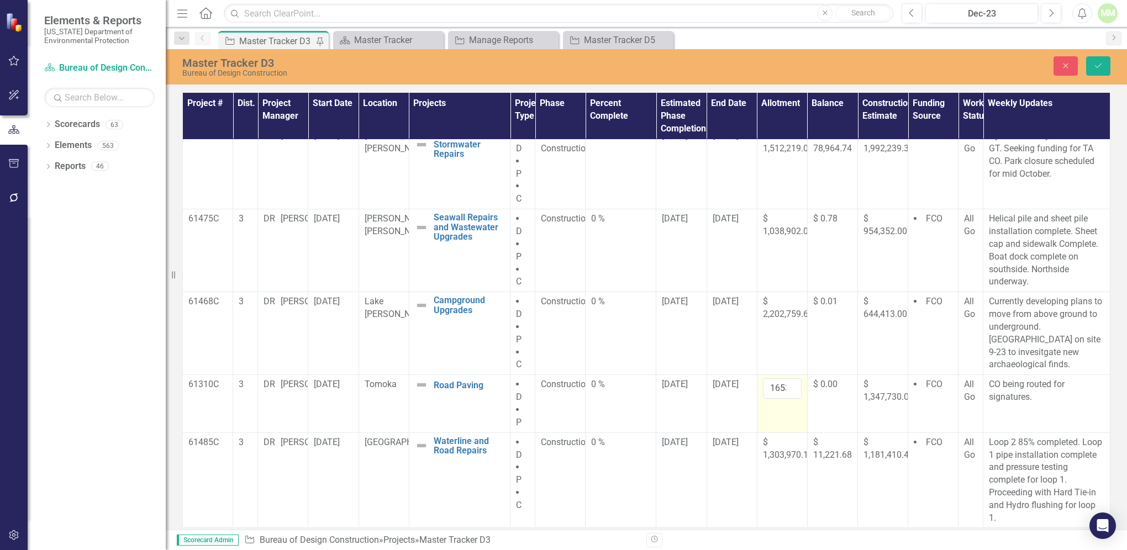
drag, startPoint x: 759, startPoint y: 399, endPoint x: 767, endPoint y: 396, distance: 8.9
click at [769, 401] on td "1653214.35" at bounding box center [782, 403] width 50 height 57
drag, startPoint x: 762, startPoint y: 386, endPoint x: 788, endPoint y: 385, distance: 26.0
click at [788, 385] on input "1653214.35" at bounding box center [782, 388] width 39 height 20
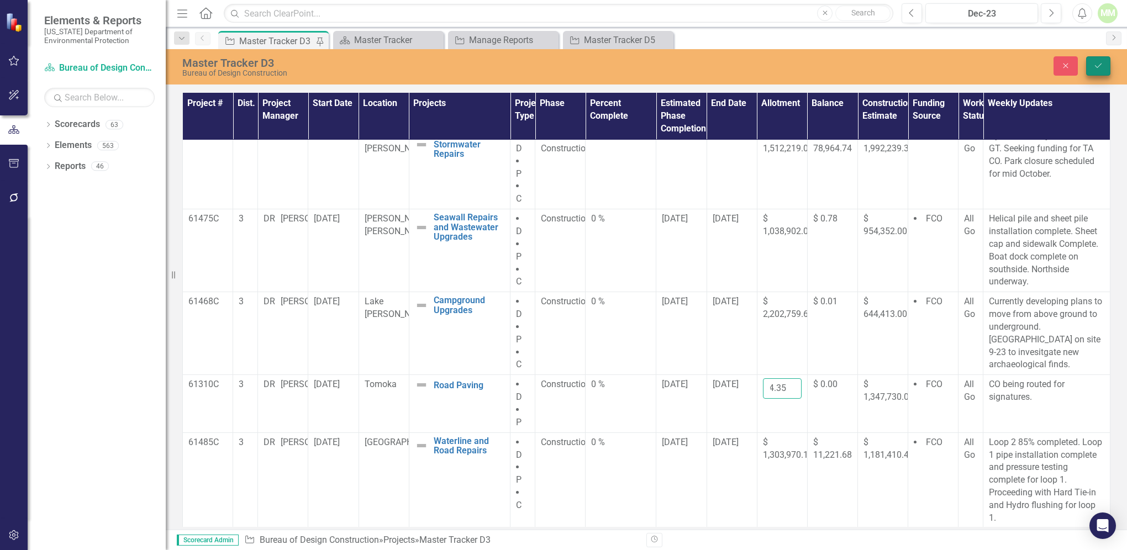
type input "1668714.35"
click at [1102, 68] on icon "Save" at bounding box center [1098, 66] width 10 height 8
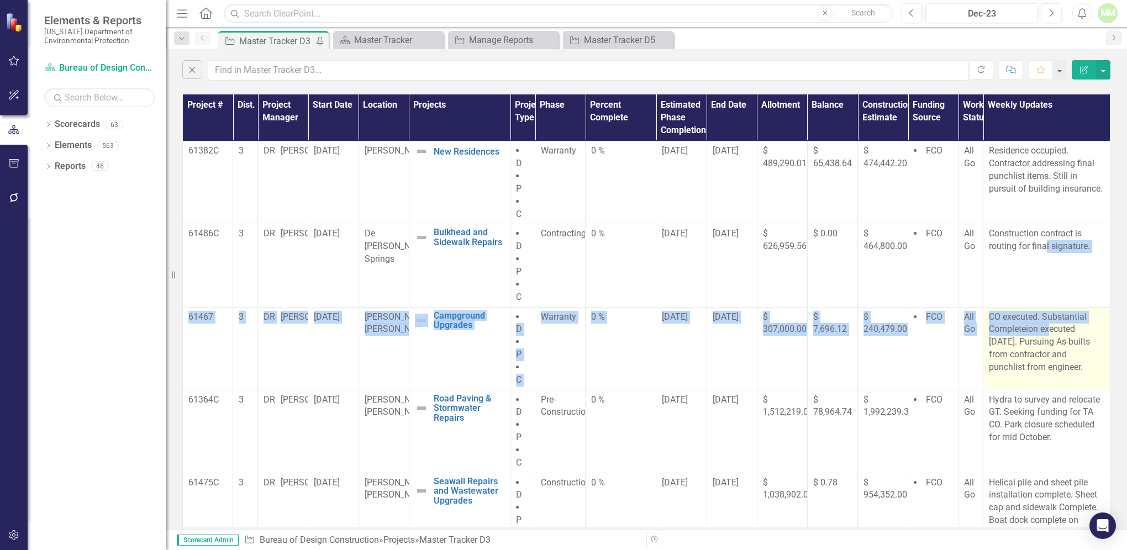
drag, startPoint x: 1038, startPoint y: 292, endPoint x: 1044, endPoint y: 330, distance: 38.6
click at [1044, 330] on tbody "61382C 3 [PERSON_NAME] [DATE] [PERSON_NAME] New Residences Edit Edit Project Li…" at bounding box center [647, 466] width 928 height 651
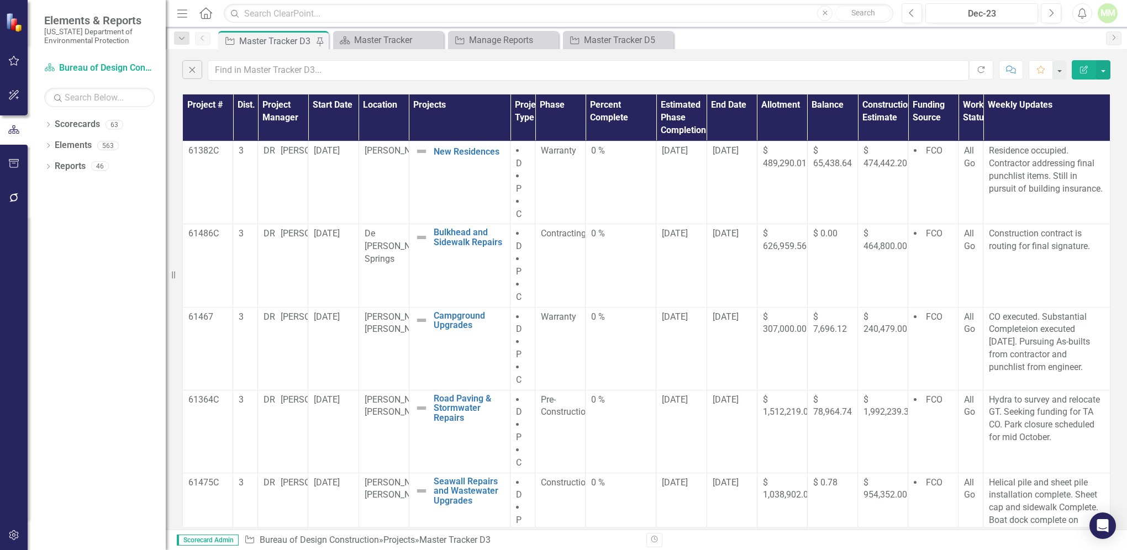
click at [91, 255] on div "Dropdown Scorecards 63 Dropdown [US_STATE] Department of Environmental Protecti…" at bounding box center [97, 332] width 138 height 435
click at [257, 69] on input "text" at bounding box center [588, 70] width 761 height 20
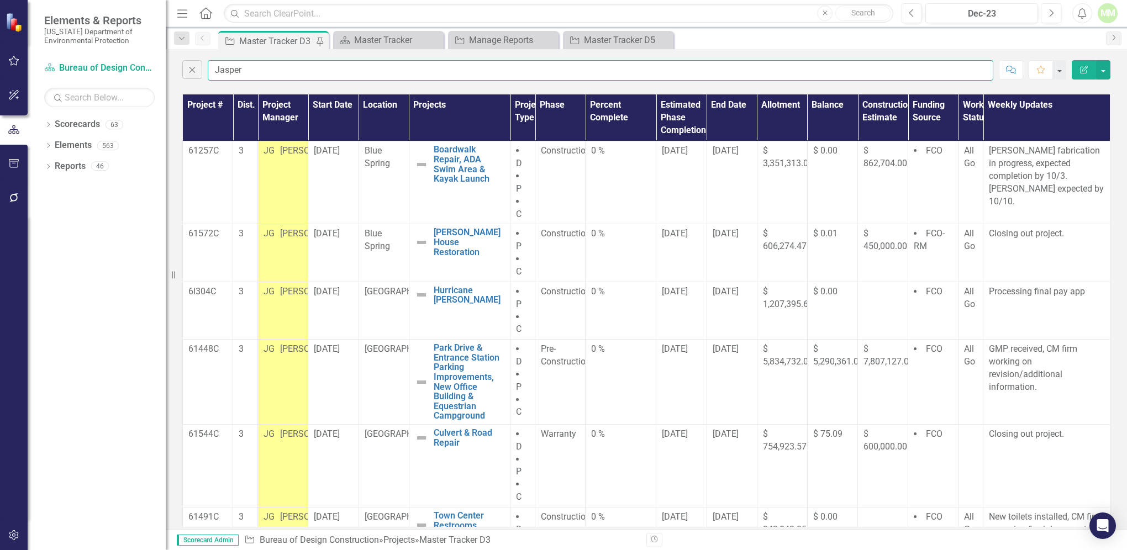
type input "[PERSON_NAME]"
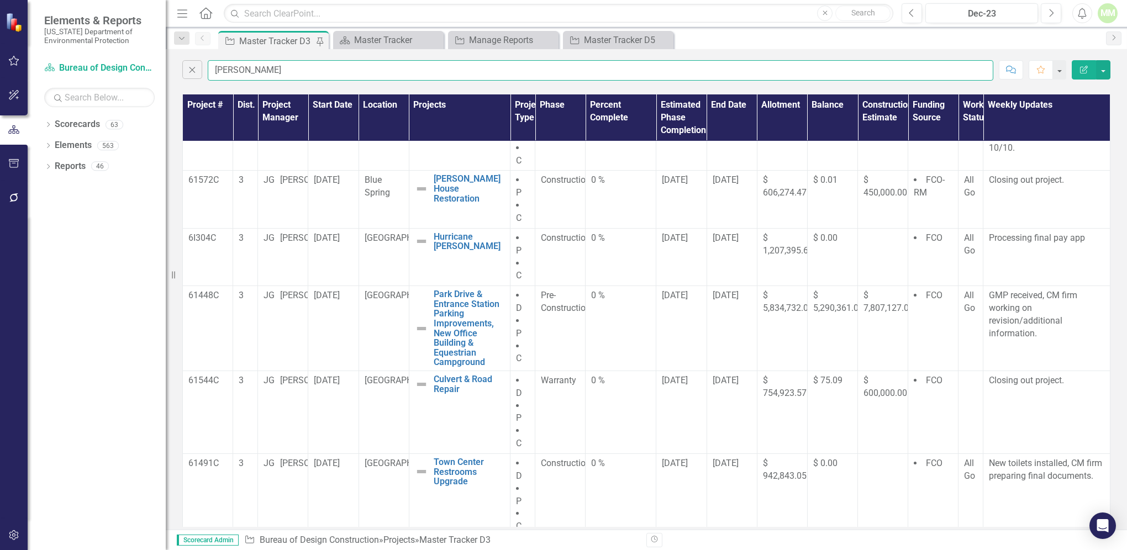
scroll to position [62, 0]
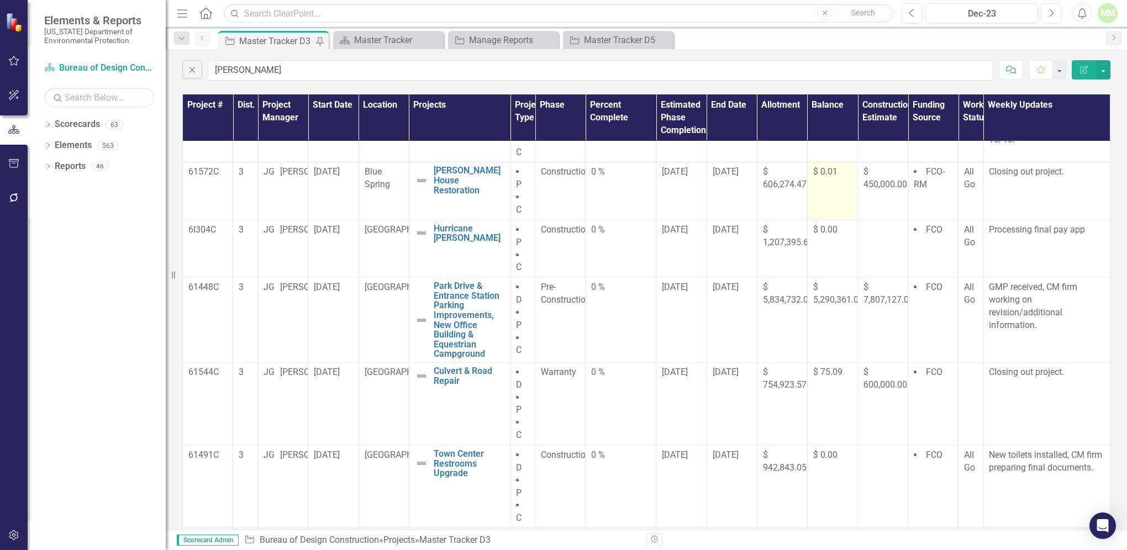
click at [818, 173] on span "$ 0.01" at bounding box center [825, 171] width 24 height 10
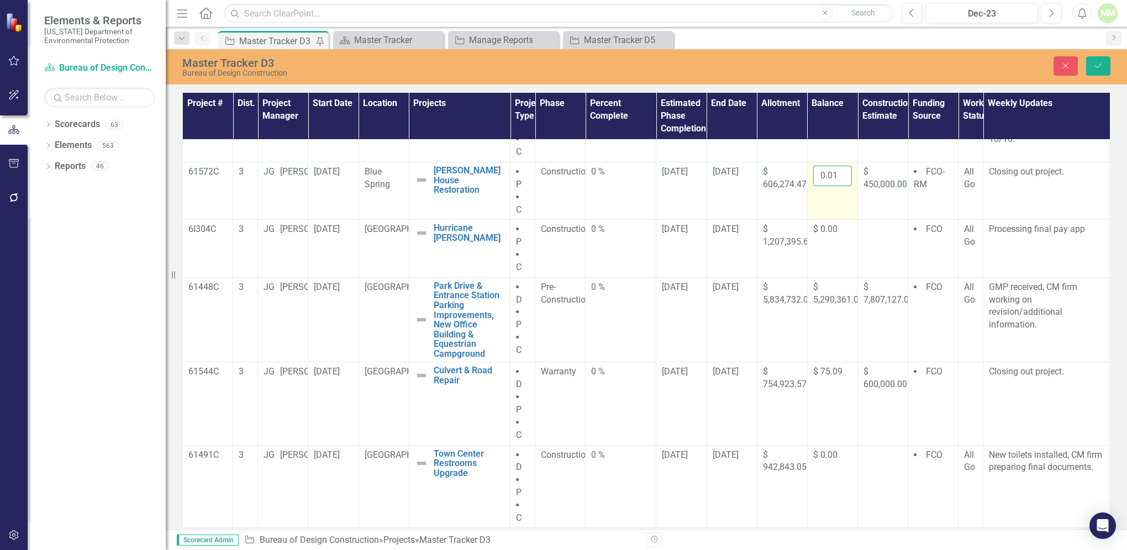
scroll to position [0, 1]
drag, startPoint x: 818, startPoint y: 174, endPoint x: 838, endPoint y: 172, distance: 20.5
click at [838, 172] on input "0.01" at bounding box center [832, 176] width 39 height 20
type input "16710.17"
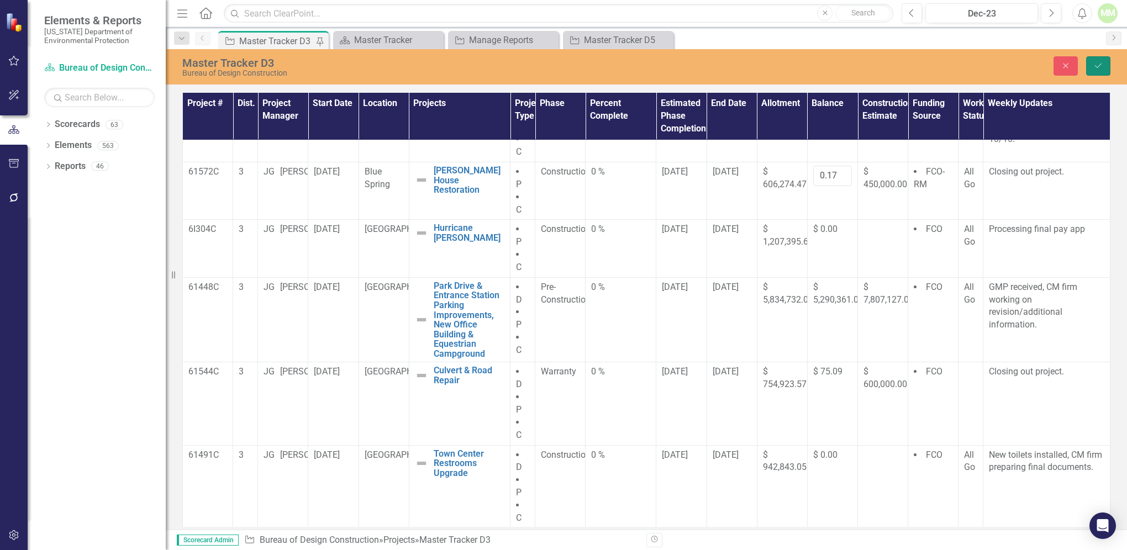
click at [1095, 65] on icon "Save" at bounding box center [1098, 66] width 10 height 8
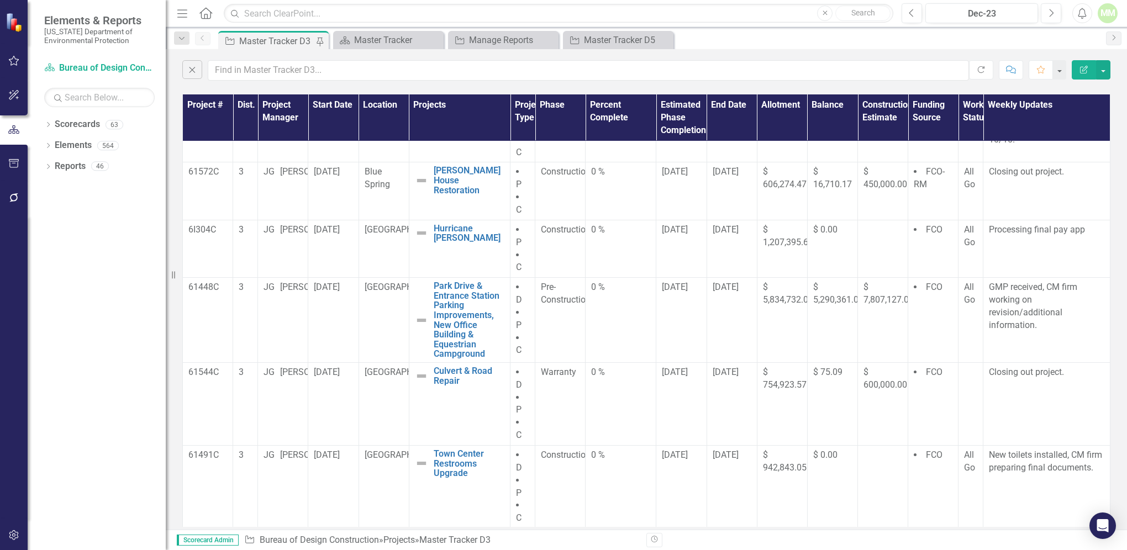
scroll to position [0, 0]
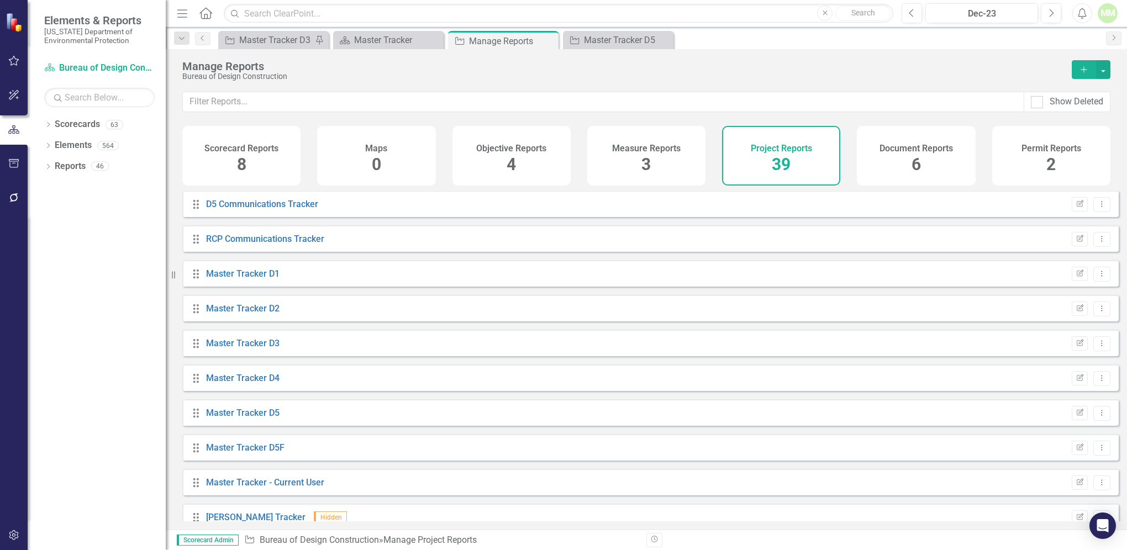
scroll to position [481, 0]
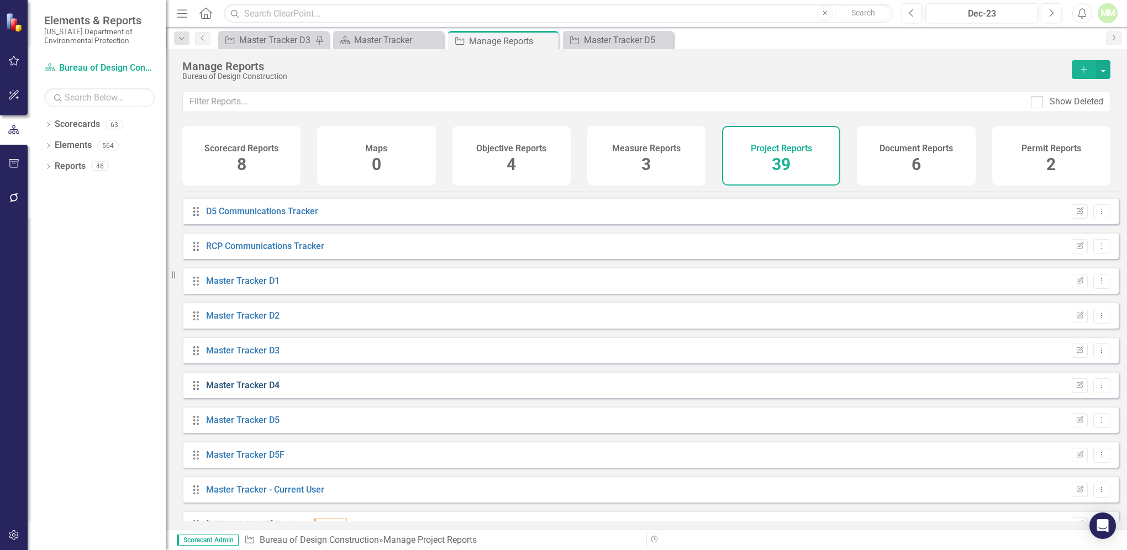
click at [217, 391] on link "Master Tracker D4" at bounding box center [242, 385] width 73 height 10
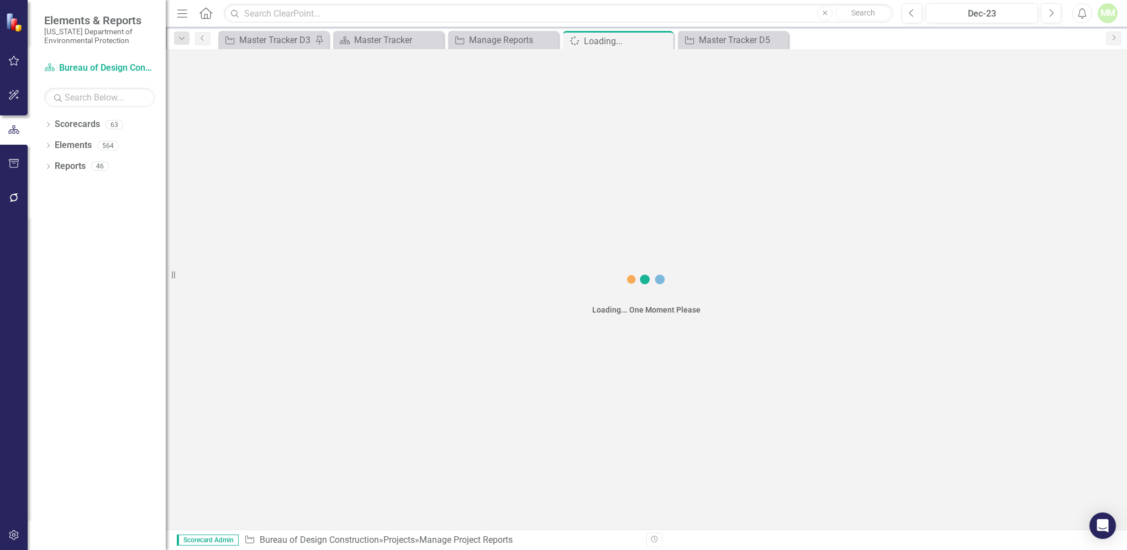
click at [217, 396] on div "Loading... One Moment Please" at bounding box center [646, 289] width 961 height 481
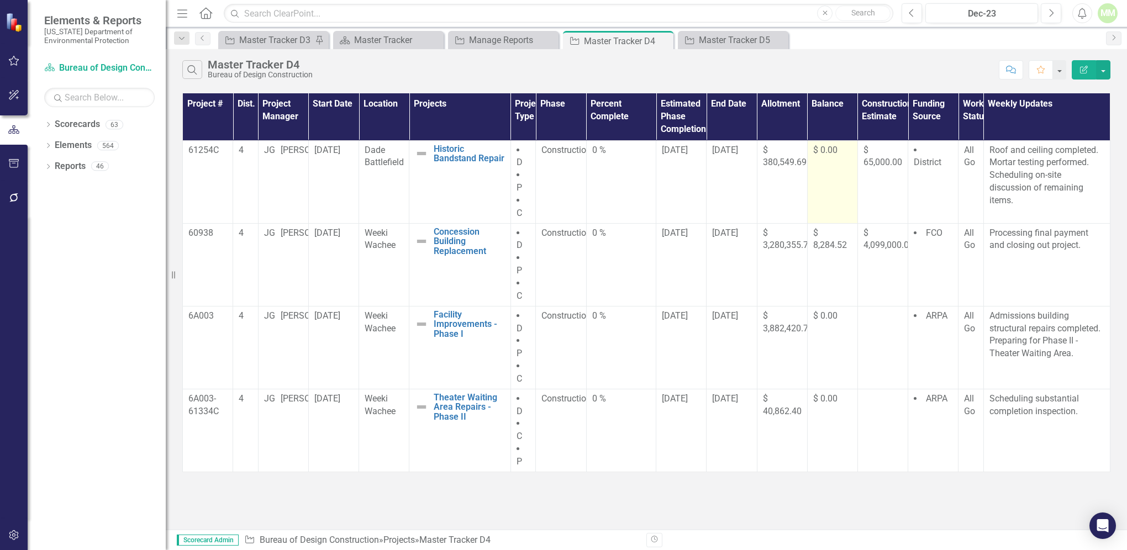
click at [825, 150] on span "$ 0.00" at bounding box center [825, 150] width 24 height 10
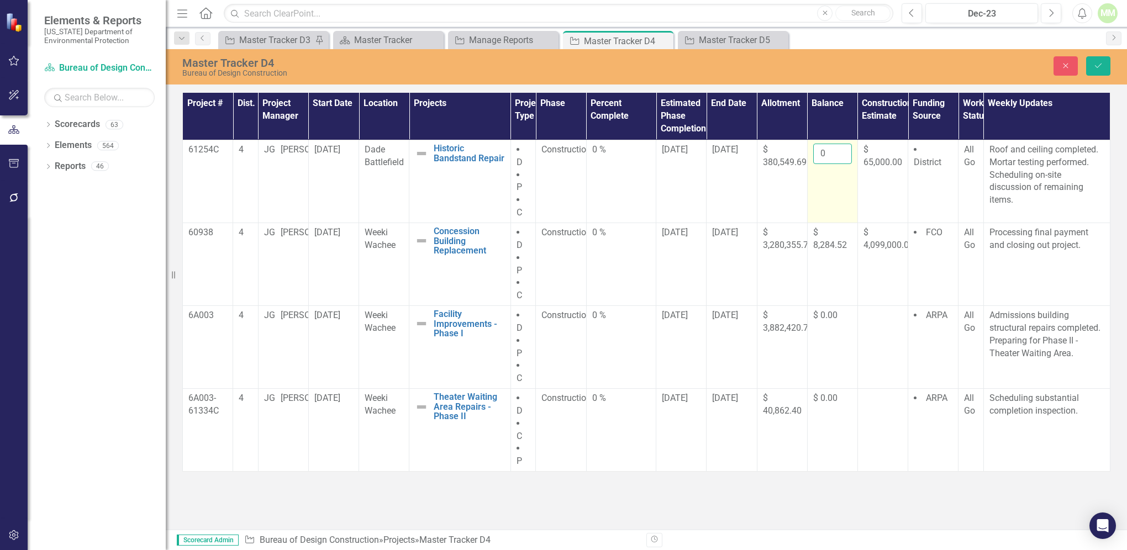
drag, startPoint x: 825, startPoint y: 150, endPoint x: 831, endPoint y: 150, distance: 6.1
click at [831, 150] on input "0" at bounding box center [832, 154] width 39 height 20
type input "82"
type input "8296.97"
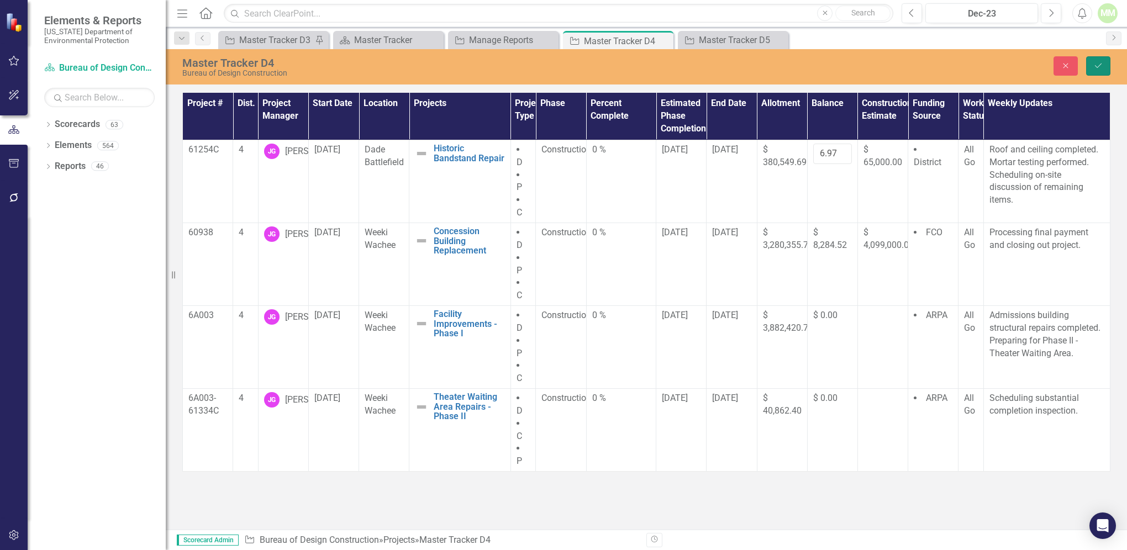
click at [1099, 64] on icon "Save" at bounding box center [1098, 66] width 10 height 8
